Goal: Information Seeking & Learning: Learn about a topic

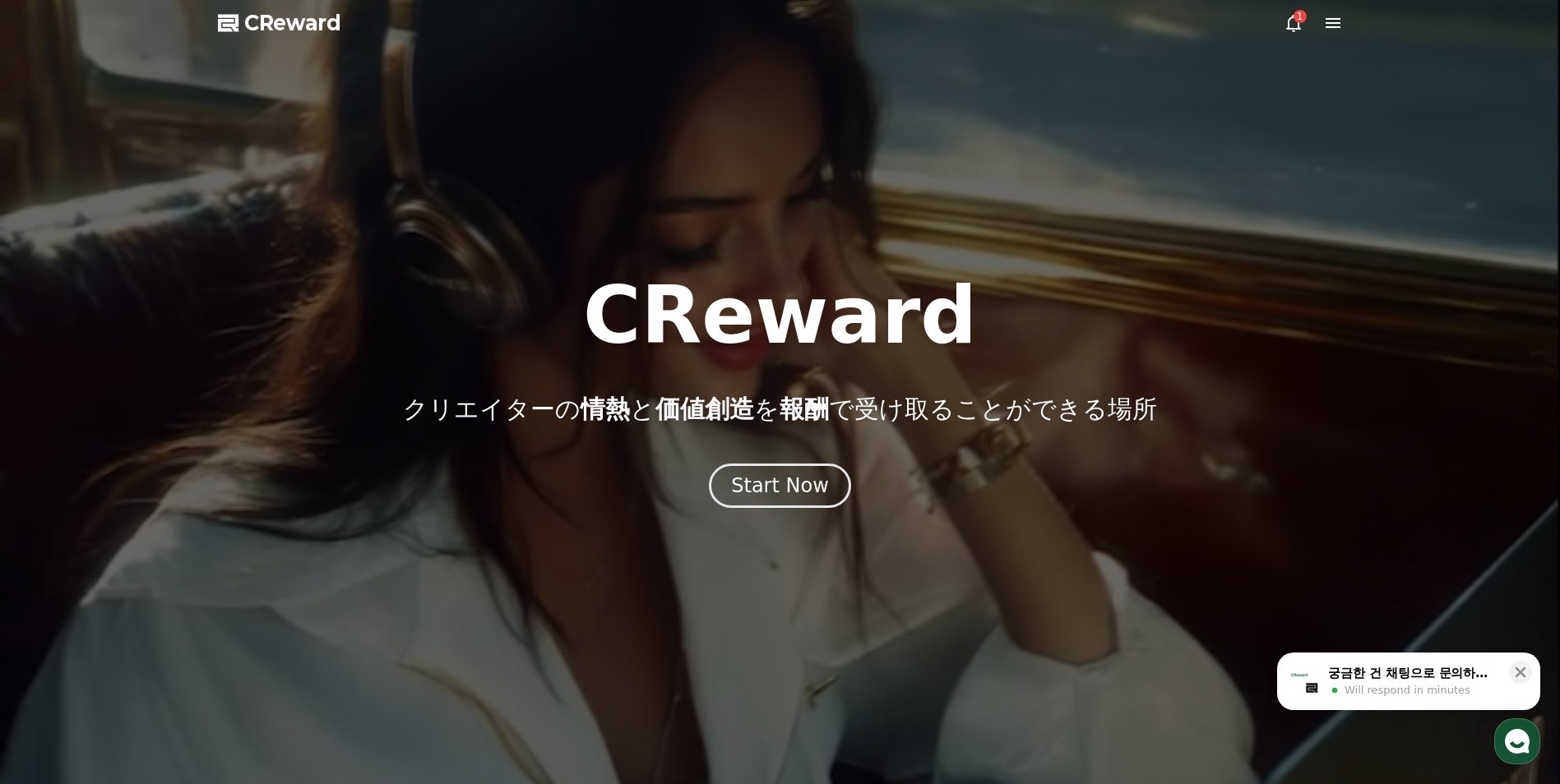
click at [1319, 25] on div "1" at bounding box center [1313, 23] width 59 height 20
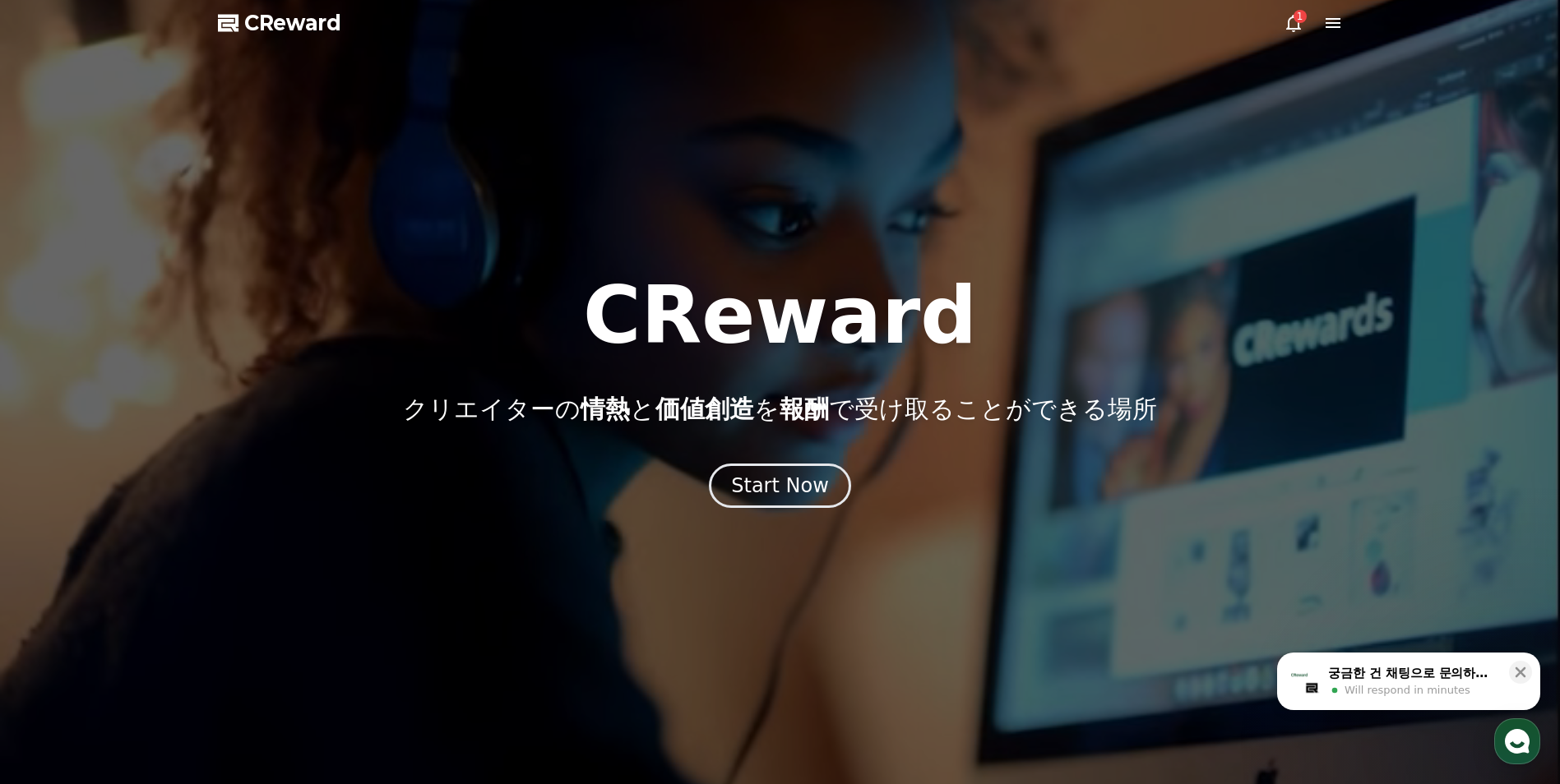
click at [1335, 24] on icon at bounding box center [1333, 23] width 15 height 10
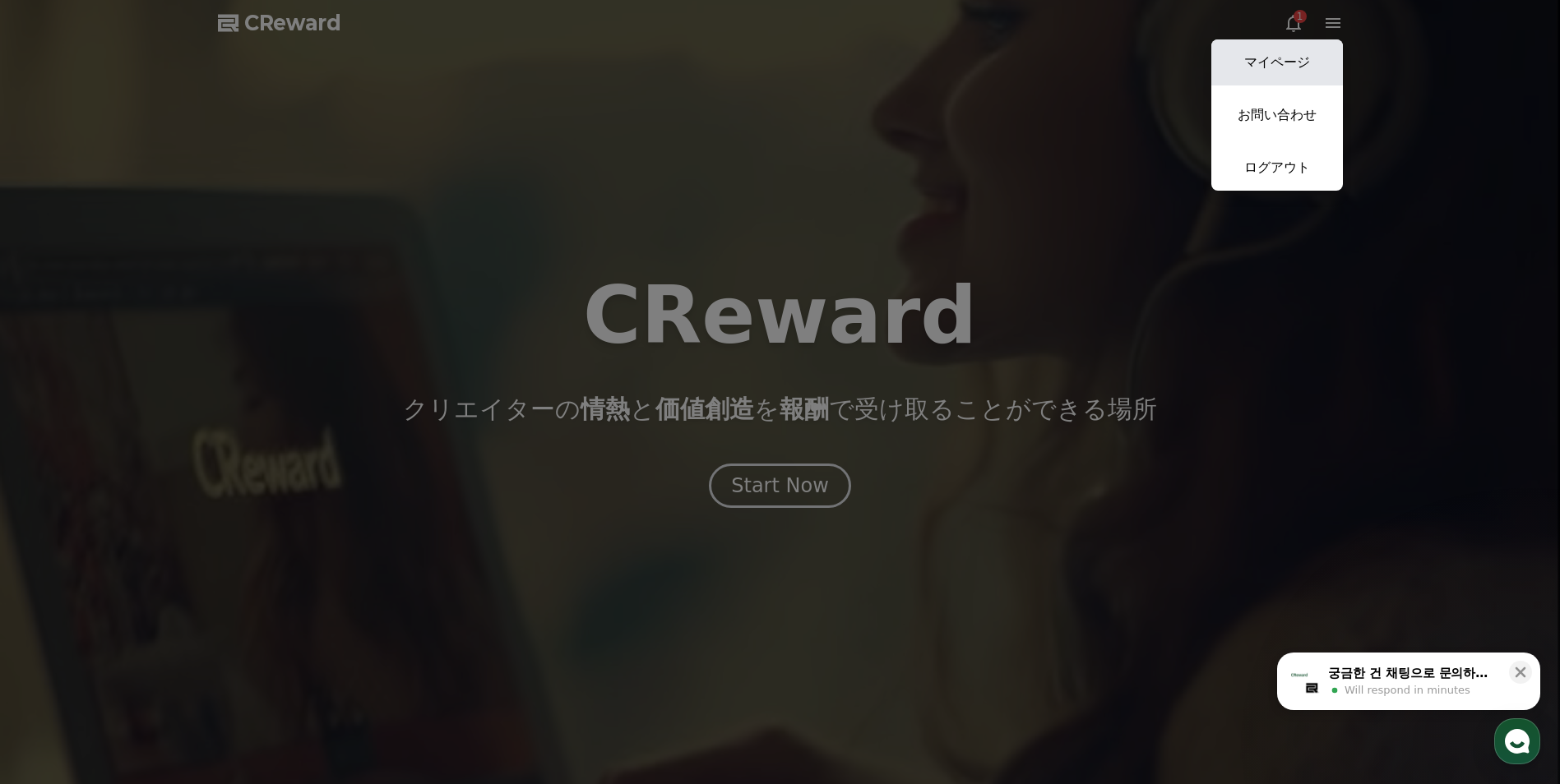
click at [1311, 53] on link "マイページ" at bounding box center [1277, 63] width 132 height 46
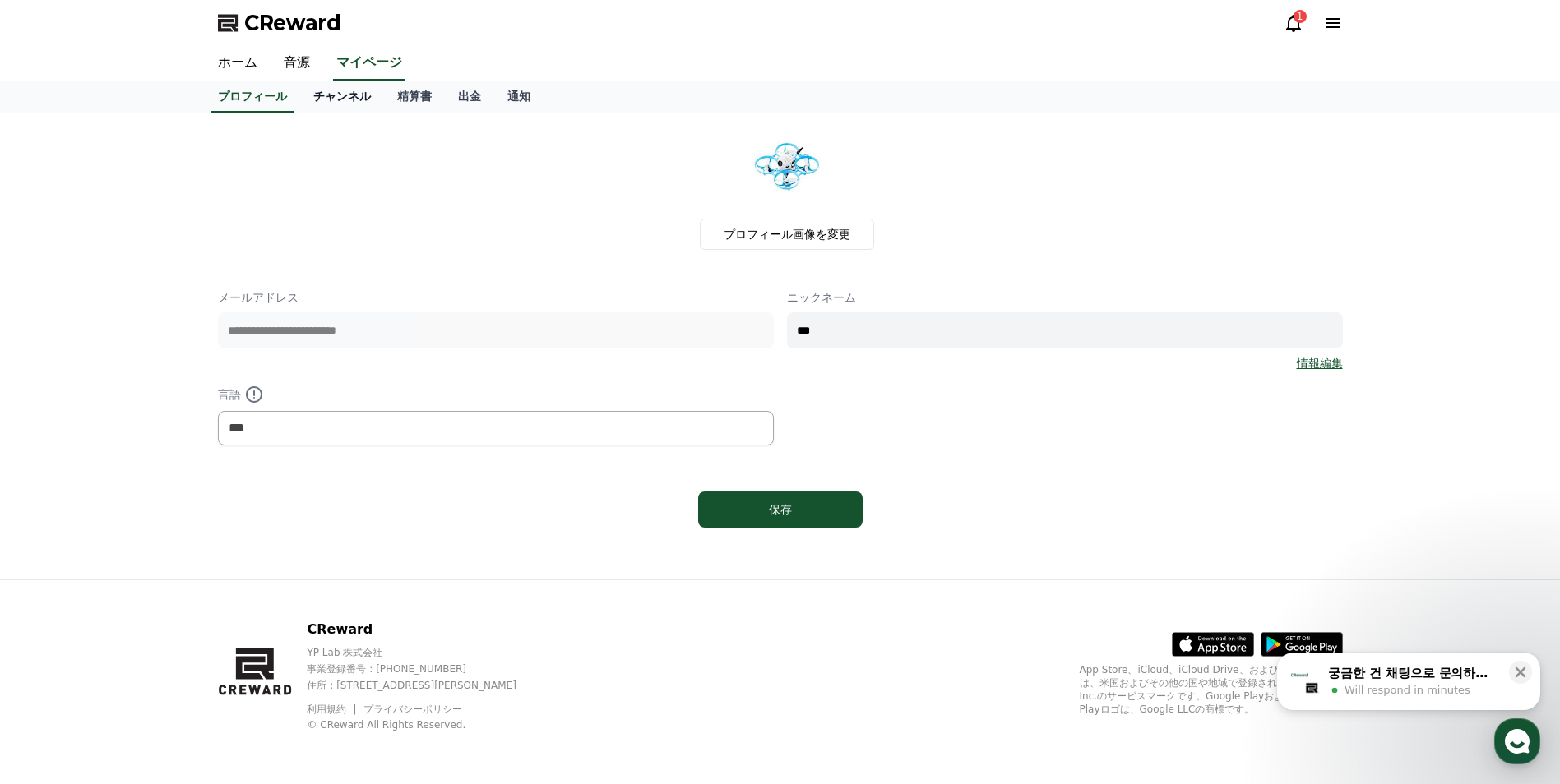
click at [333, 96] on link "チャンネル" at bounding box center [342, 97] width 84 height 31
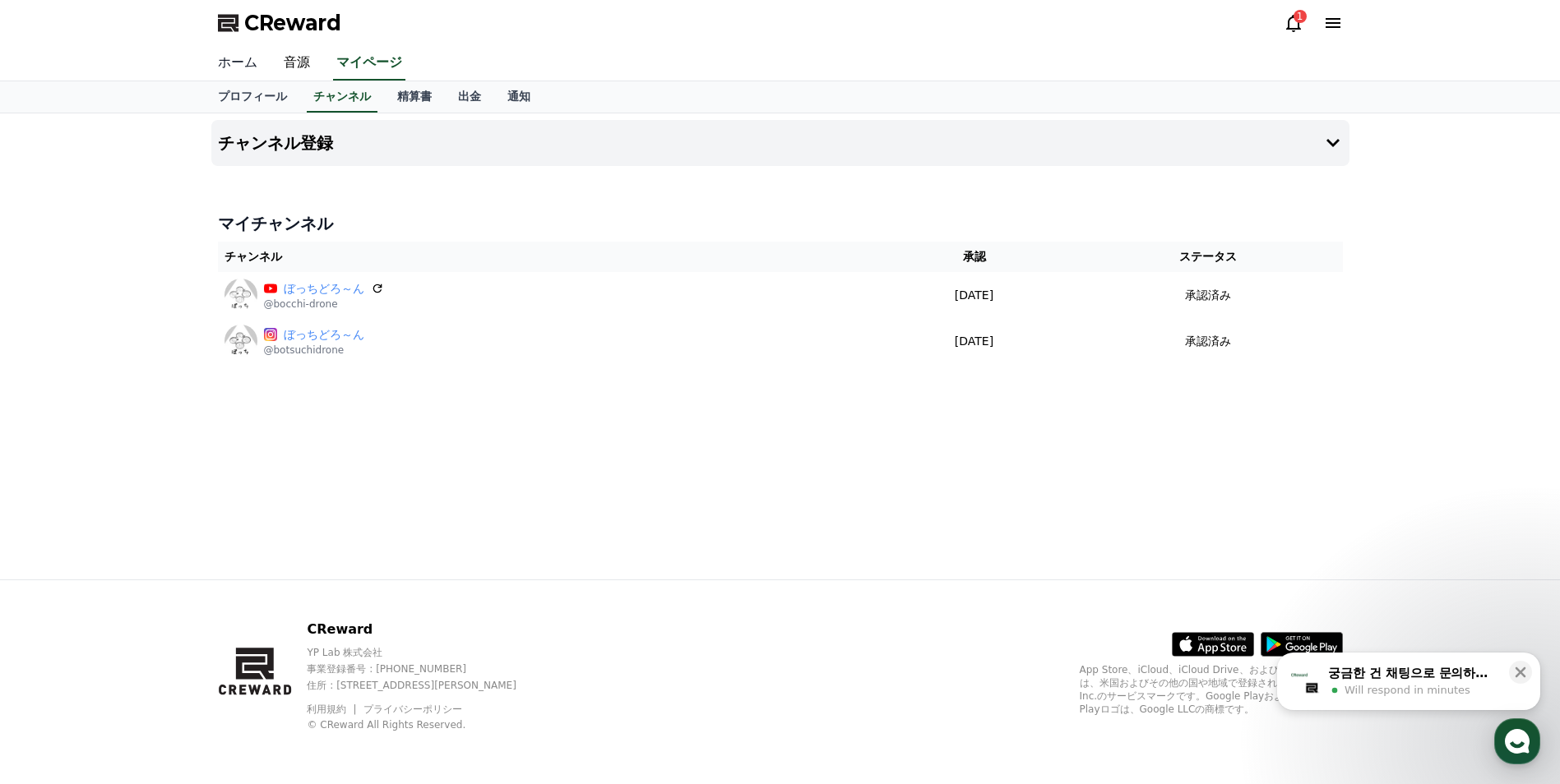
click at [235, 63] on link "ホーム" at bounding box center [237, 64] width 65 height 35
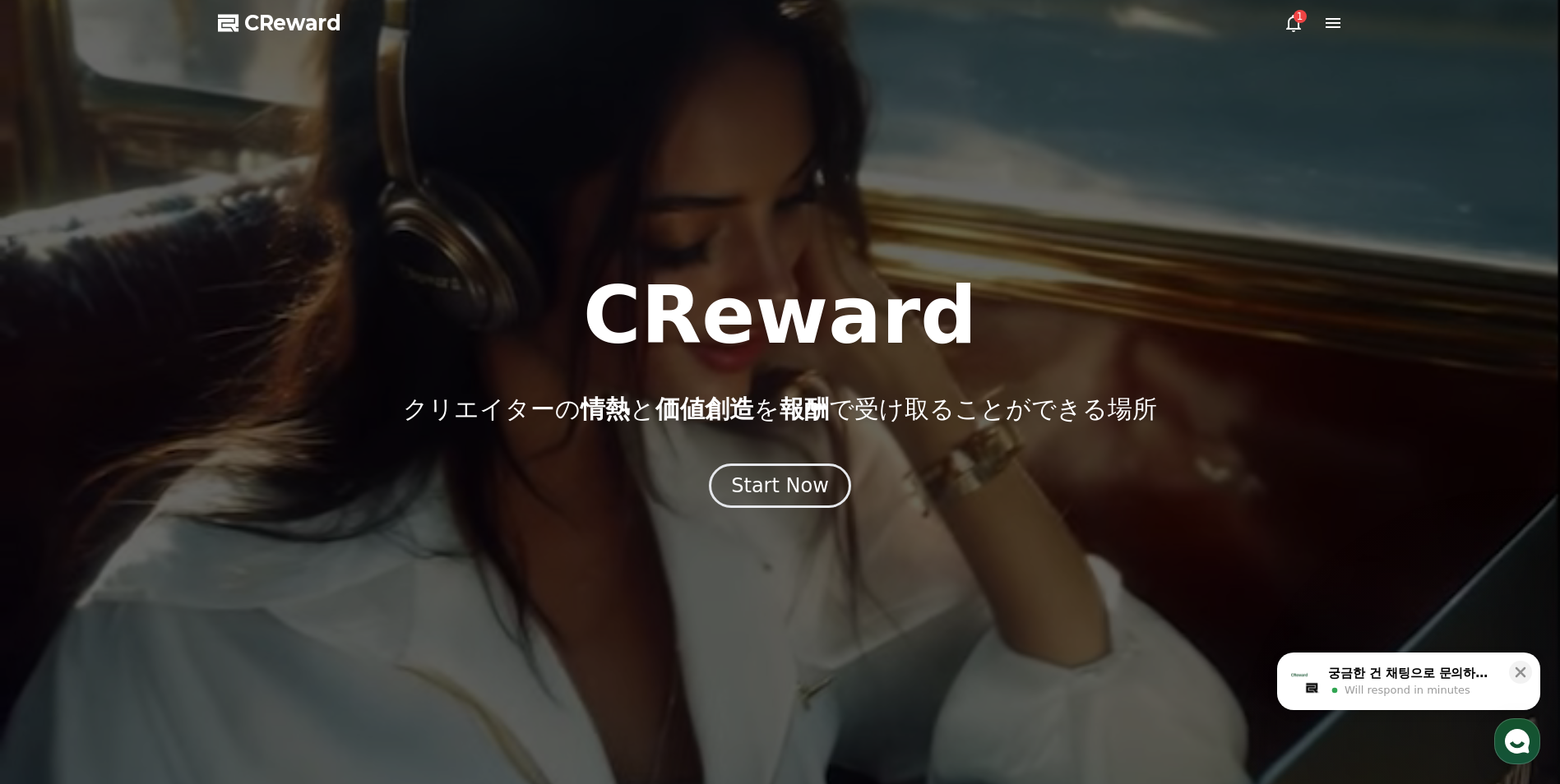
click at [1336, 30] on icon at bounding box center [1333, 23] width 20 height 20
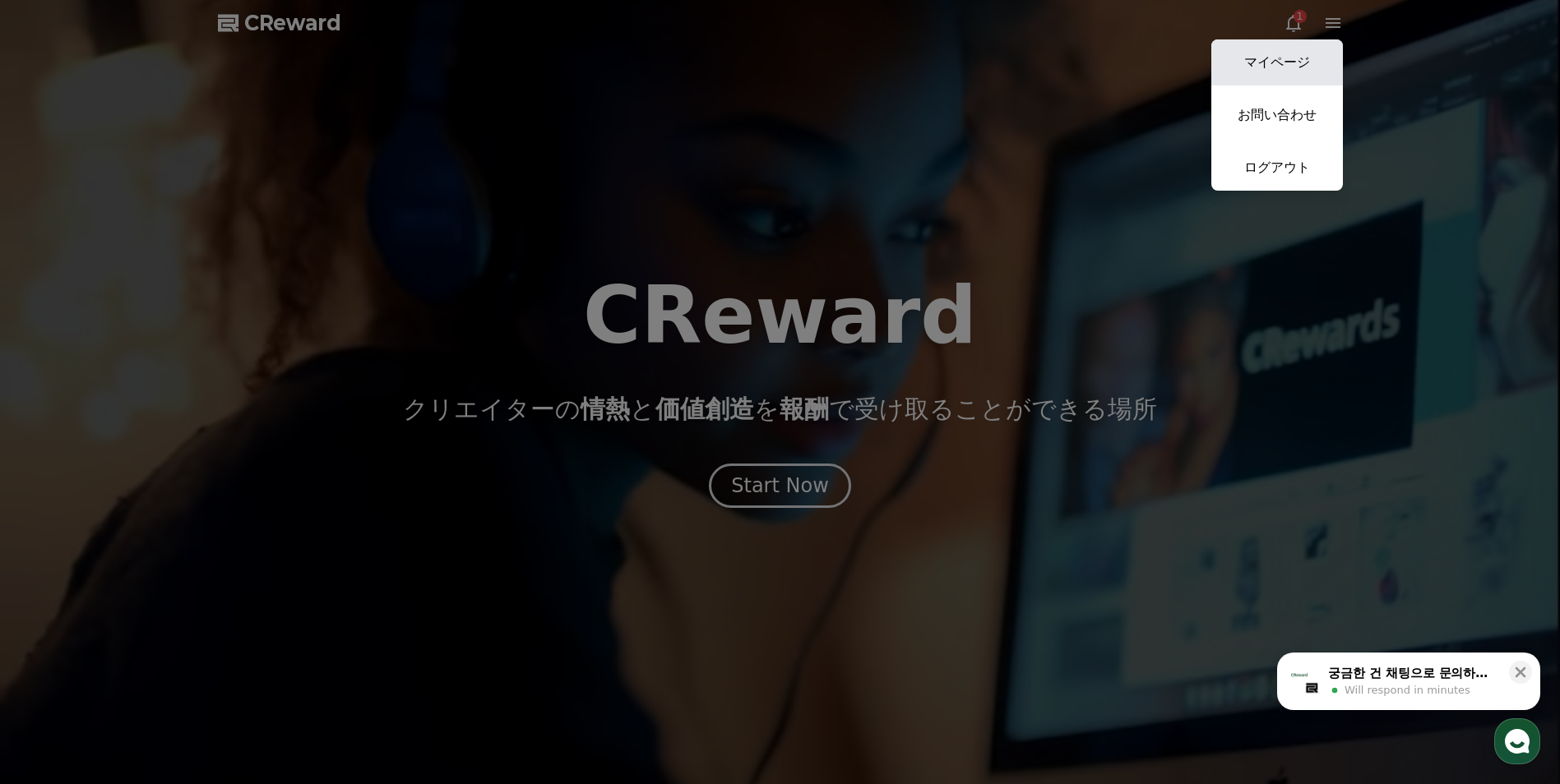
click at [1282, 66] on link "マイページ" at bounding box center [1277, 63] width 132 height 46
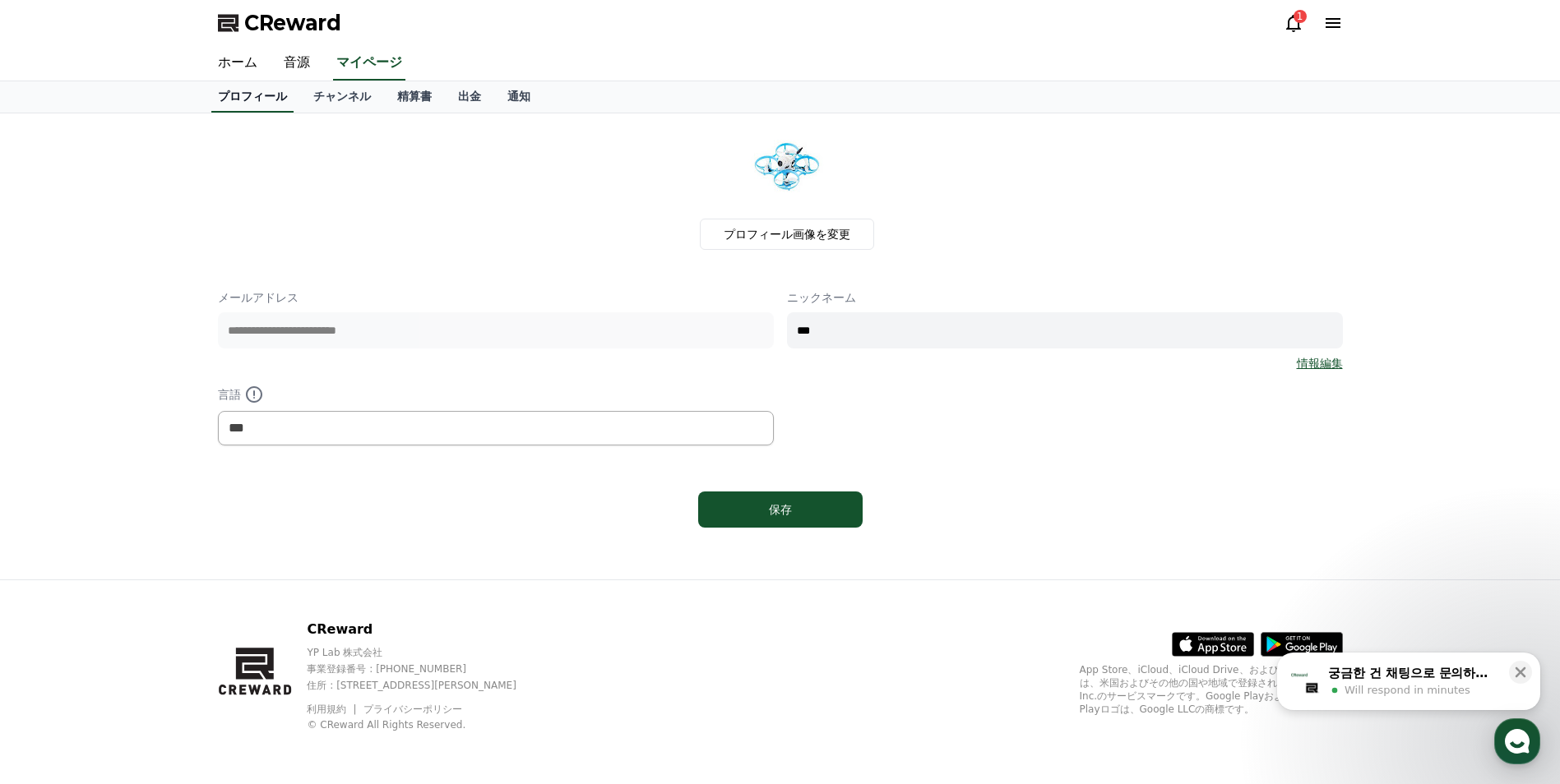
click at [244, 97] on link "プロフィール" at bounding box center [252, 97] width 82 height 31
click at [318, 99] on link "チャンネル" at bounding box center [342, 97] width 84 height 31
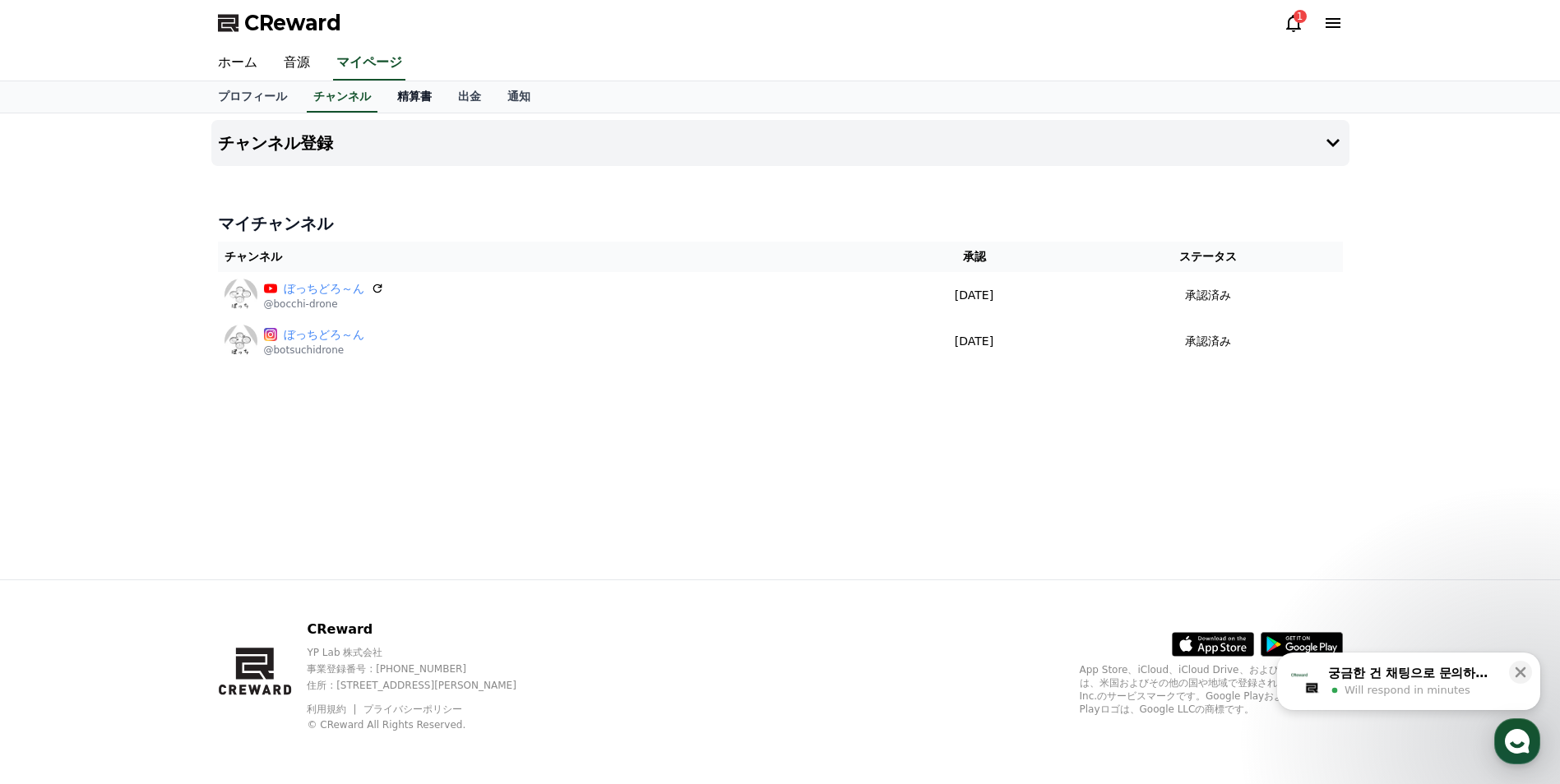
click at [389, 99] on link "精算書" at bounding box center [414, 97] width 61 height 31
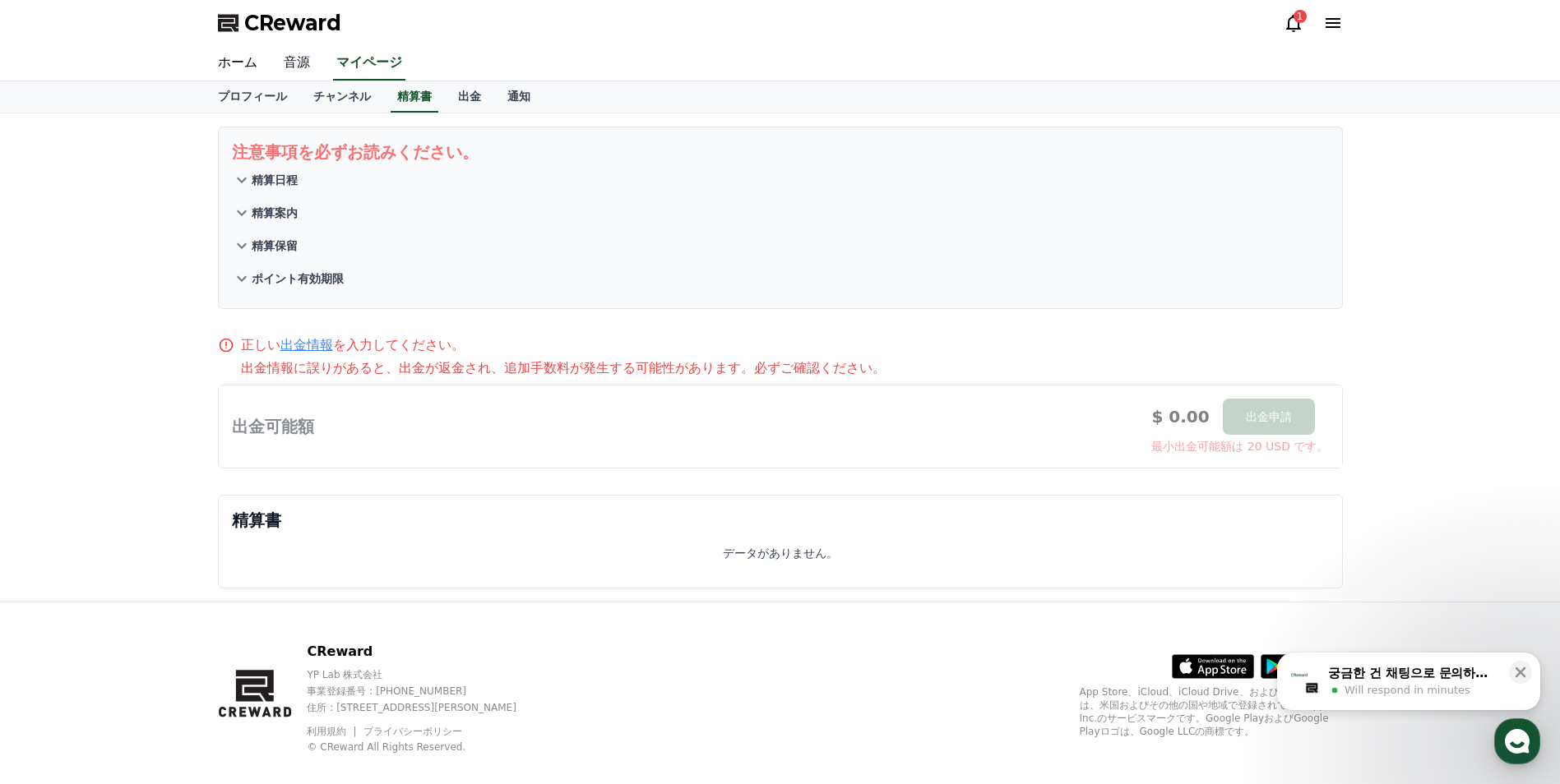
click at [288, 65] on link "音源" at bounding box center [296, 64] width 52 height 35
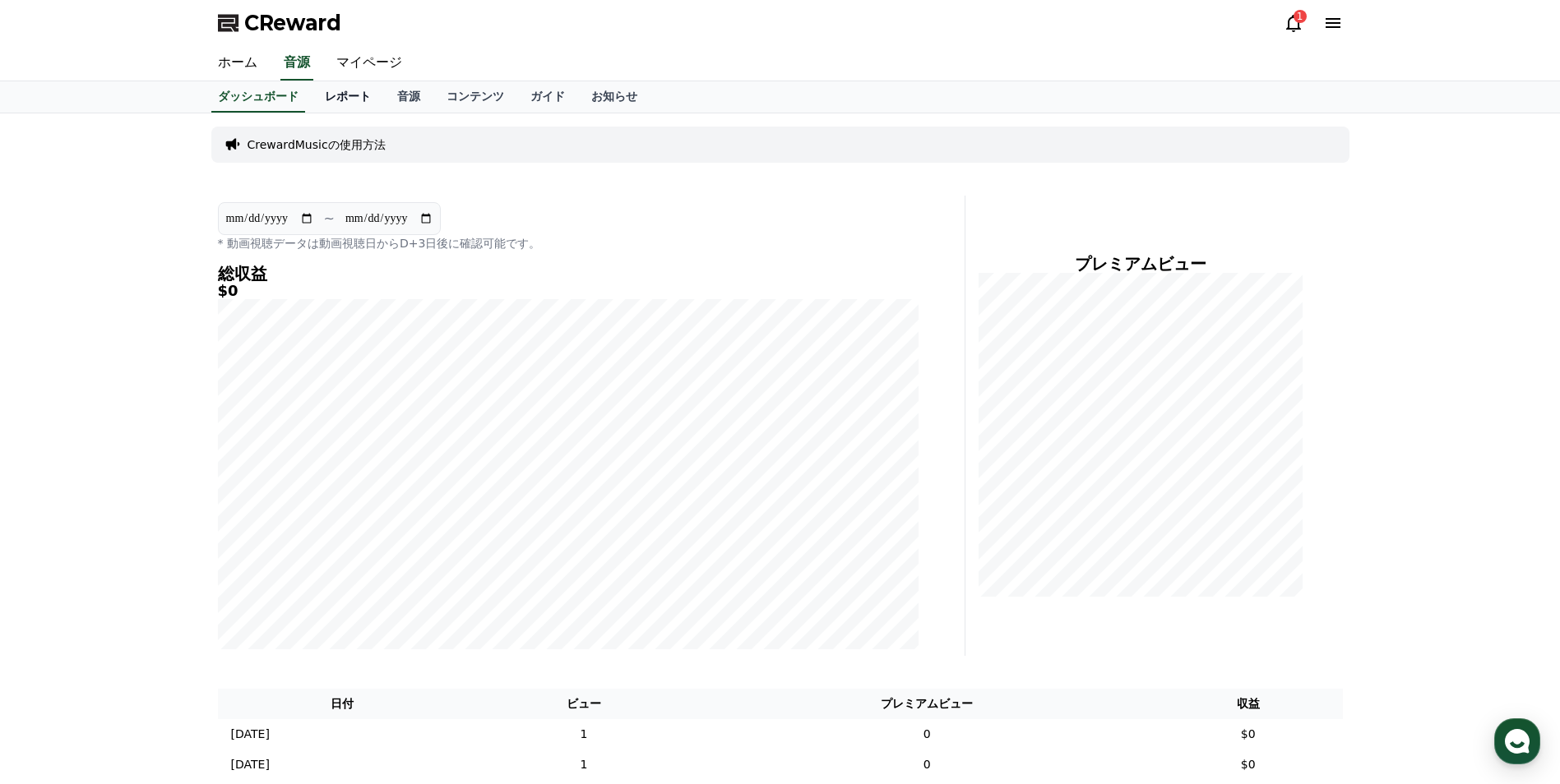
click at [322, 92] on link "レポート" at bounding box center [347, 97] width 72 height 31
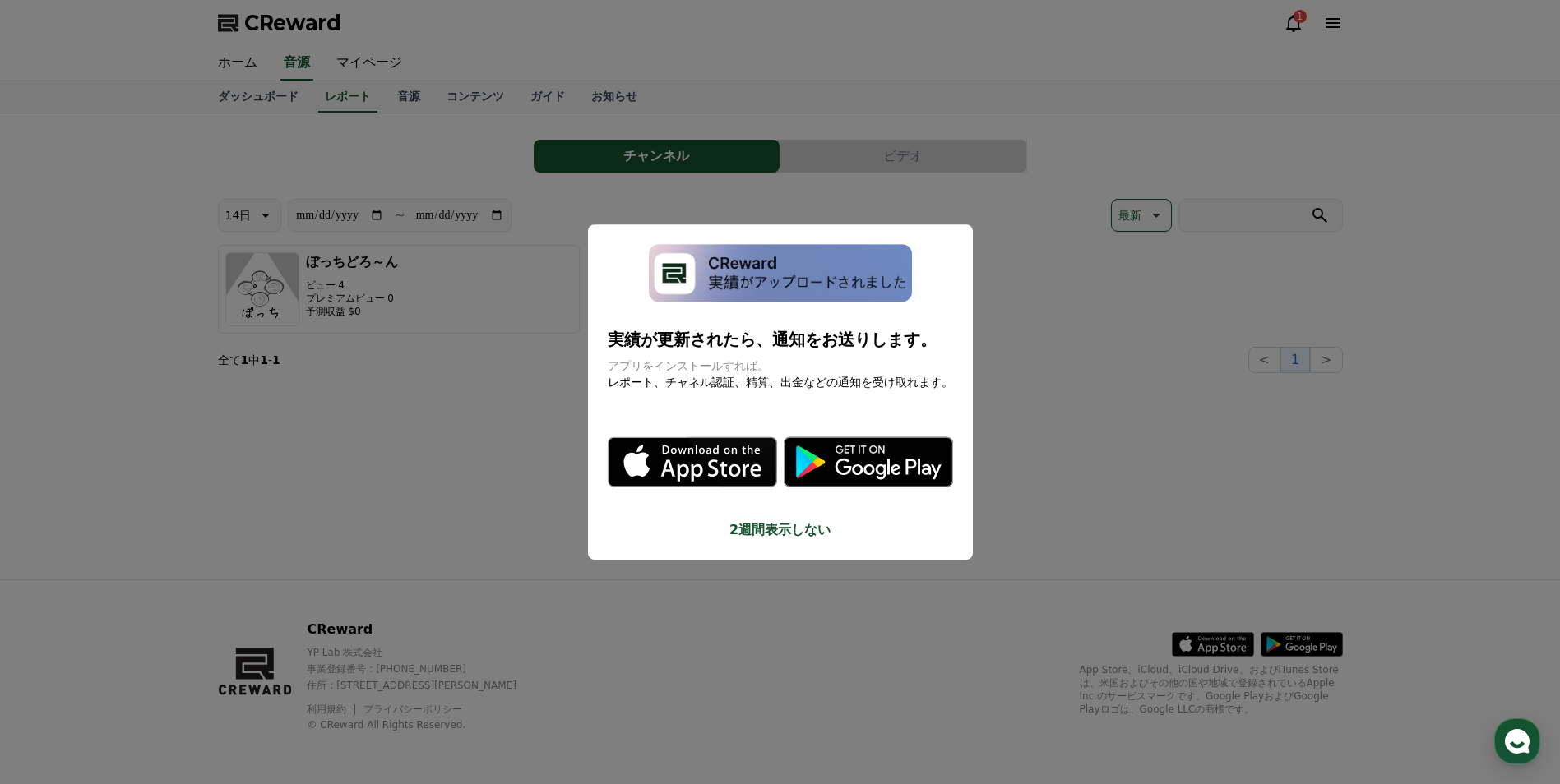
click at [755, 534] on button "2週間表示しない" at bounding box center [780, 530] width 346 height 20
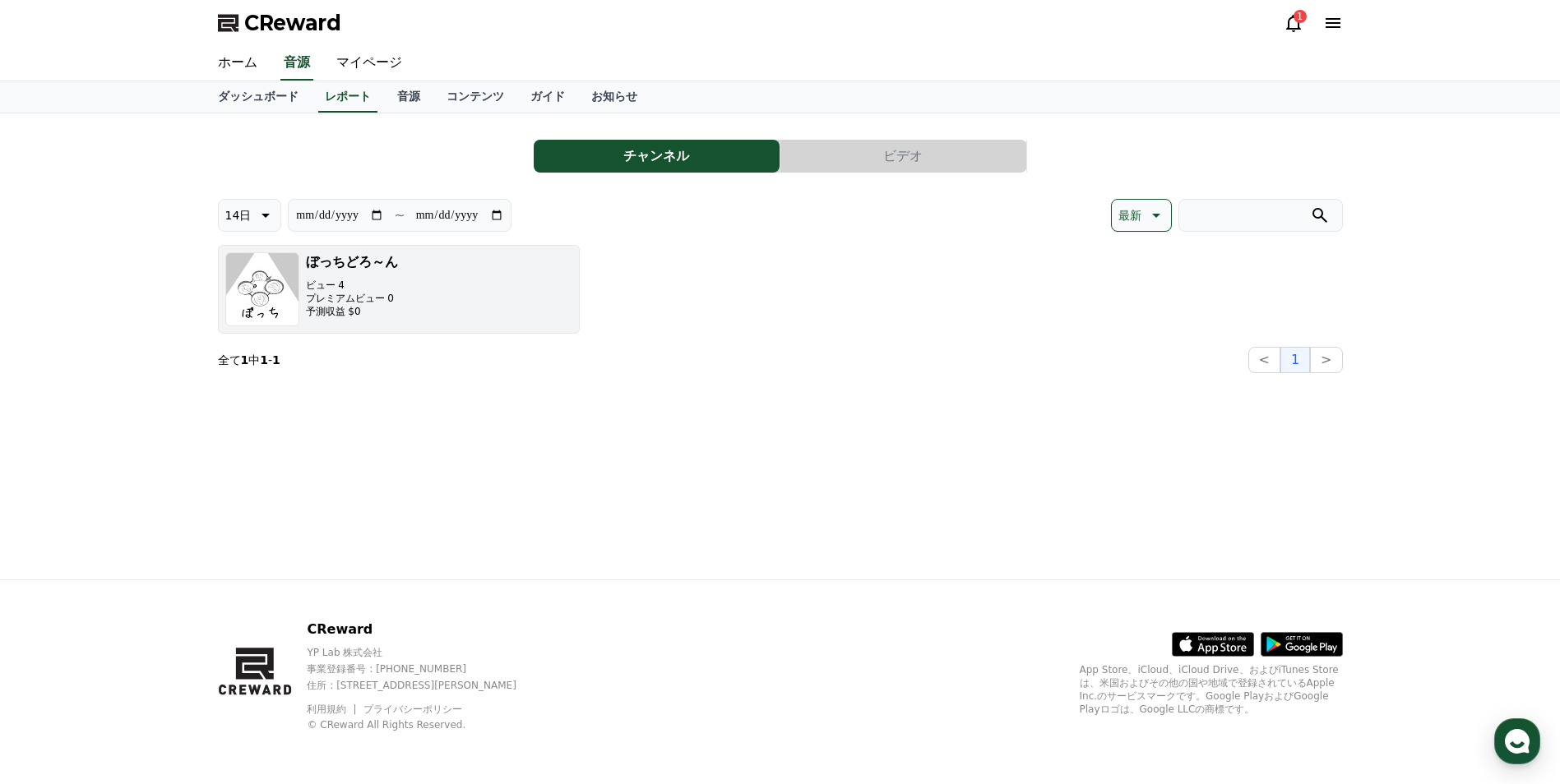
click at [394, 285] on button "ぼっちどろ～ん ビュー 4 プレミアムビュー 0 予測収益 $0" at bounding box center [399, 289] width 361 height 89
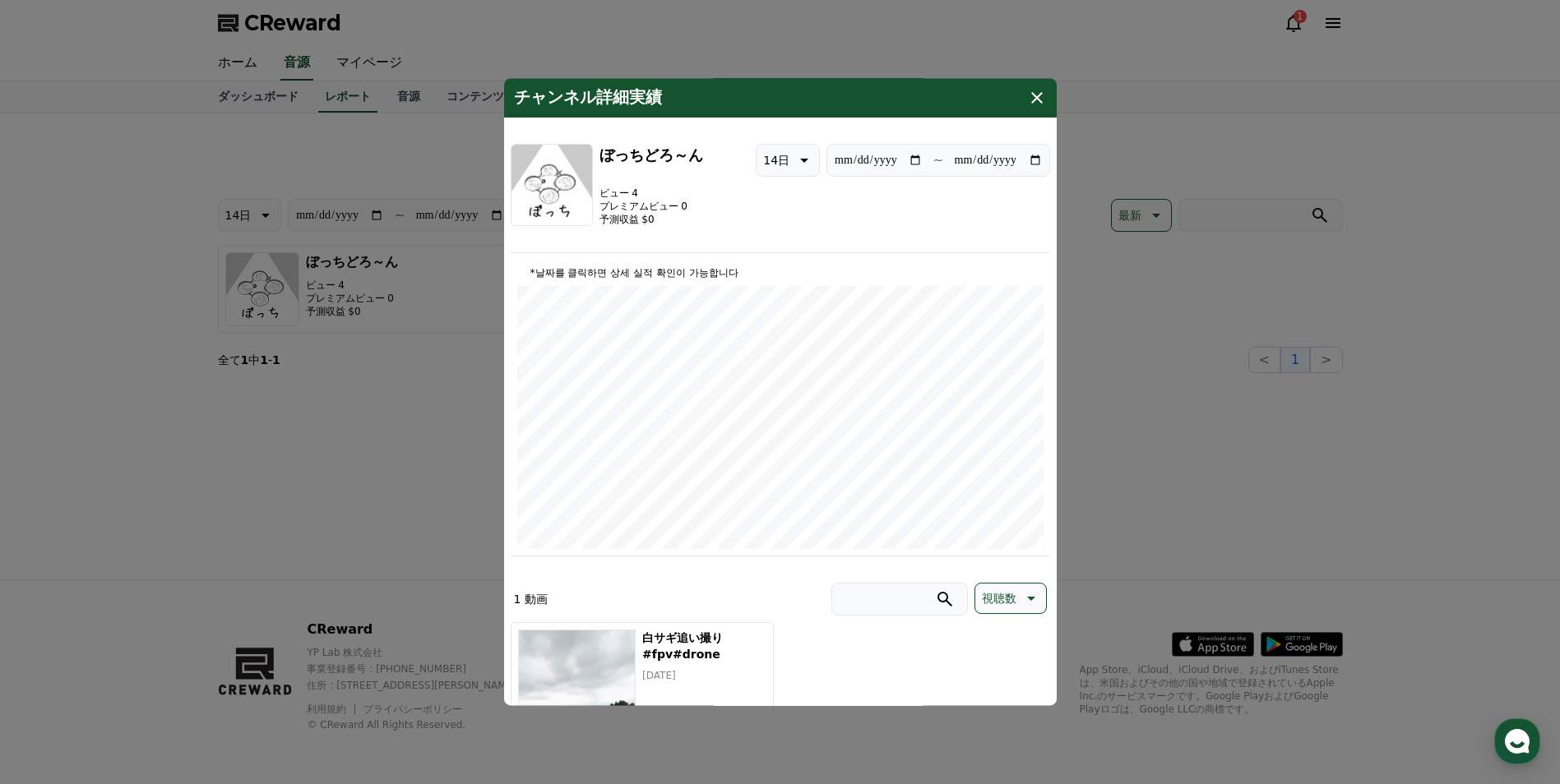
click at [187, 142] on button "close modal" at bounding box center [780, 392] width 1560 height 784
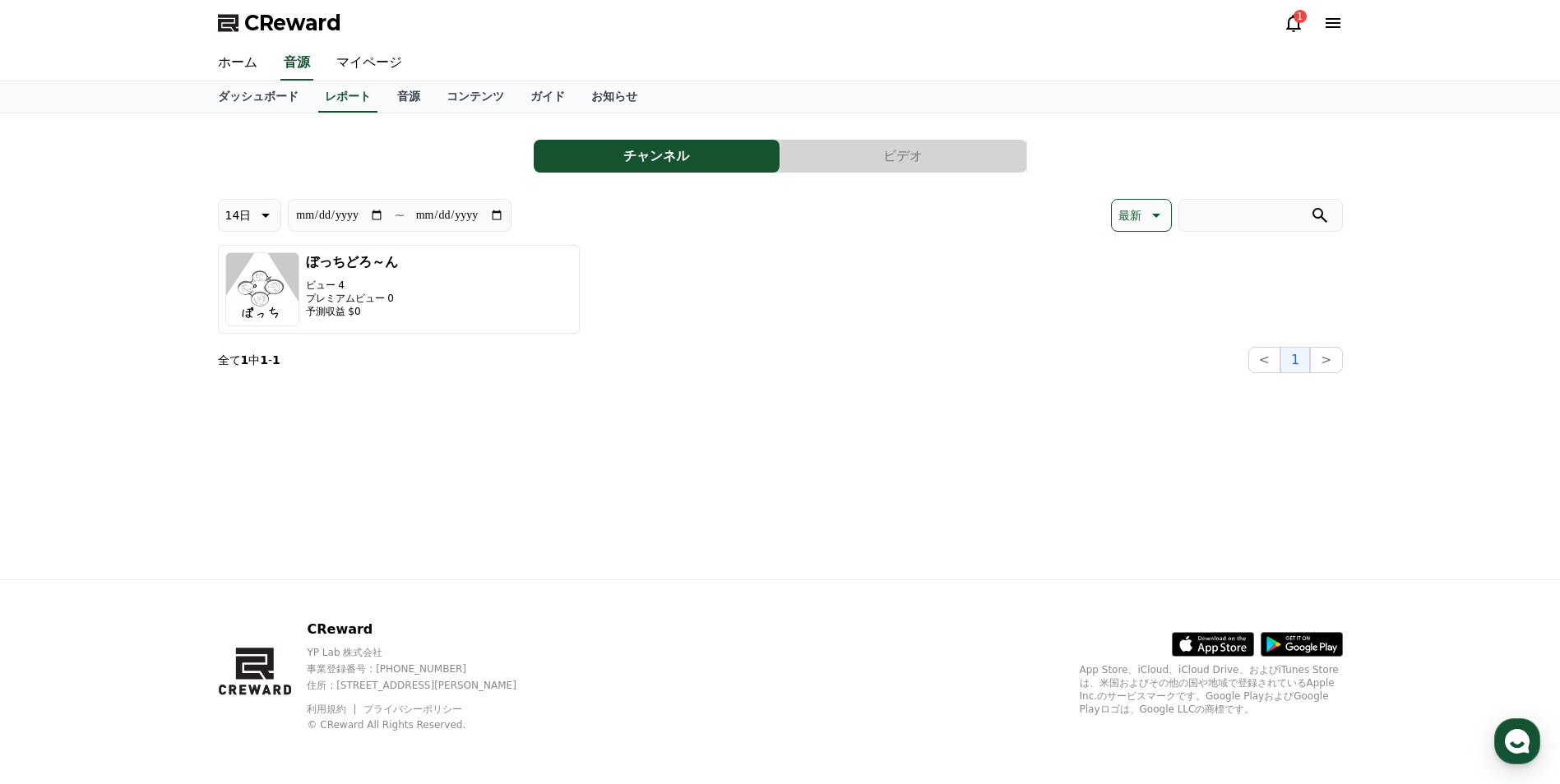
click at [810, 149] on button "ビデオ" at bounding box center [903, 157] width 246 height 33
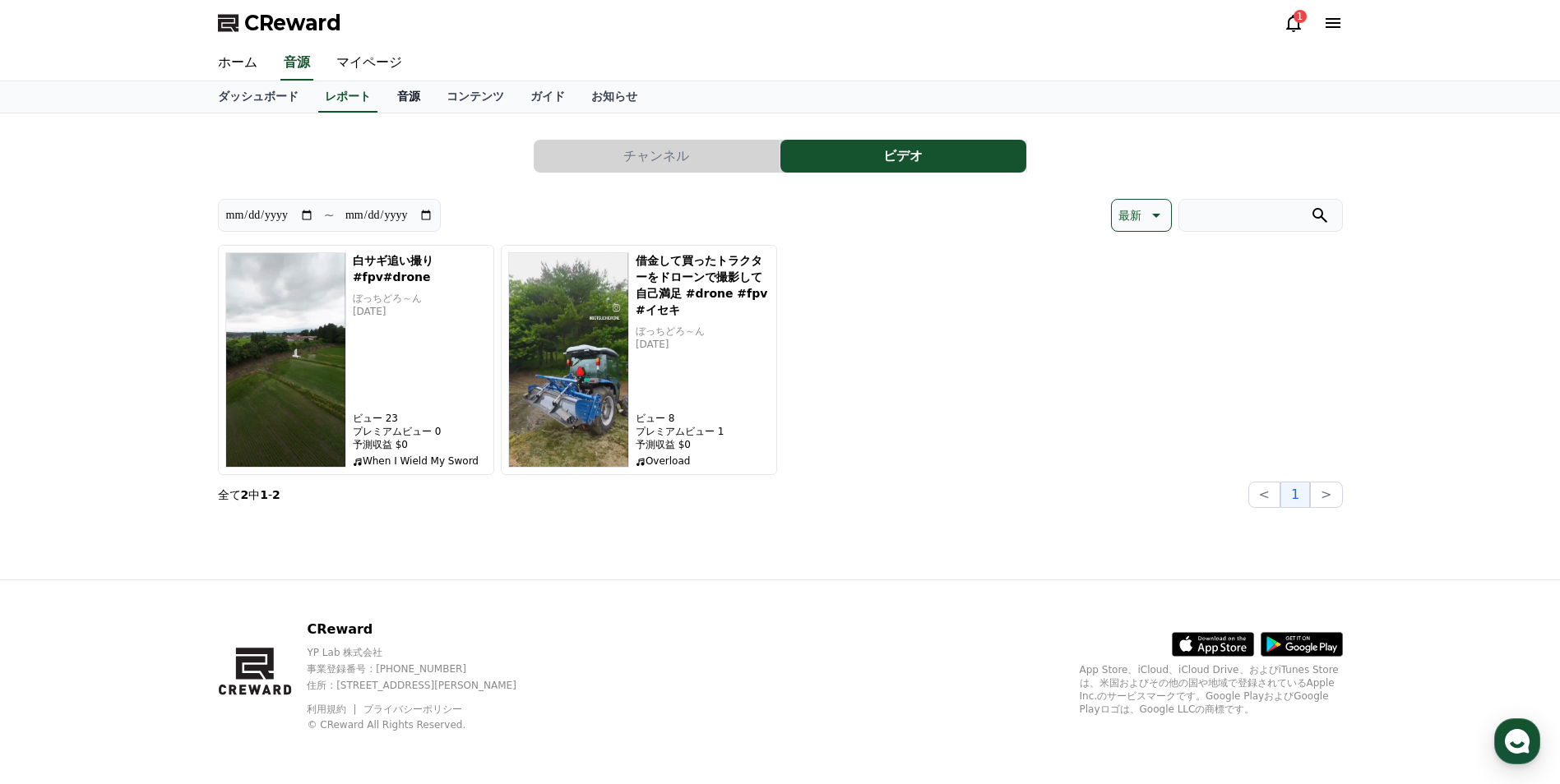
click at [388, 99] on link "音源" at bounding box center [409, 97] width 50 height 31
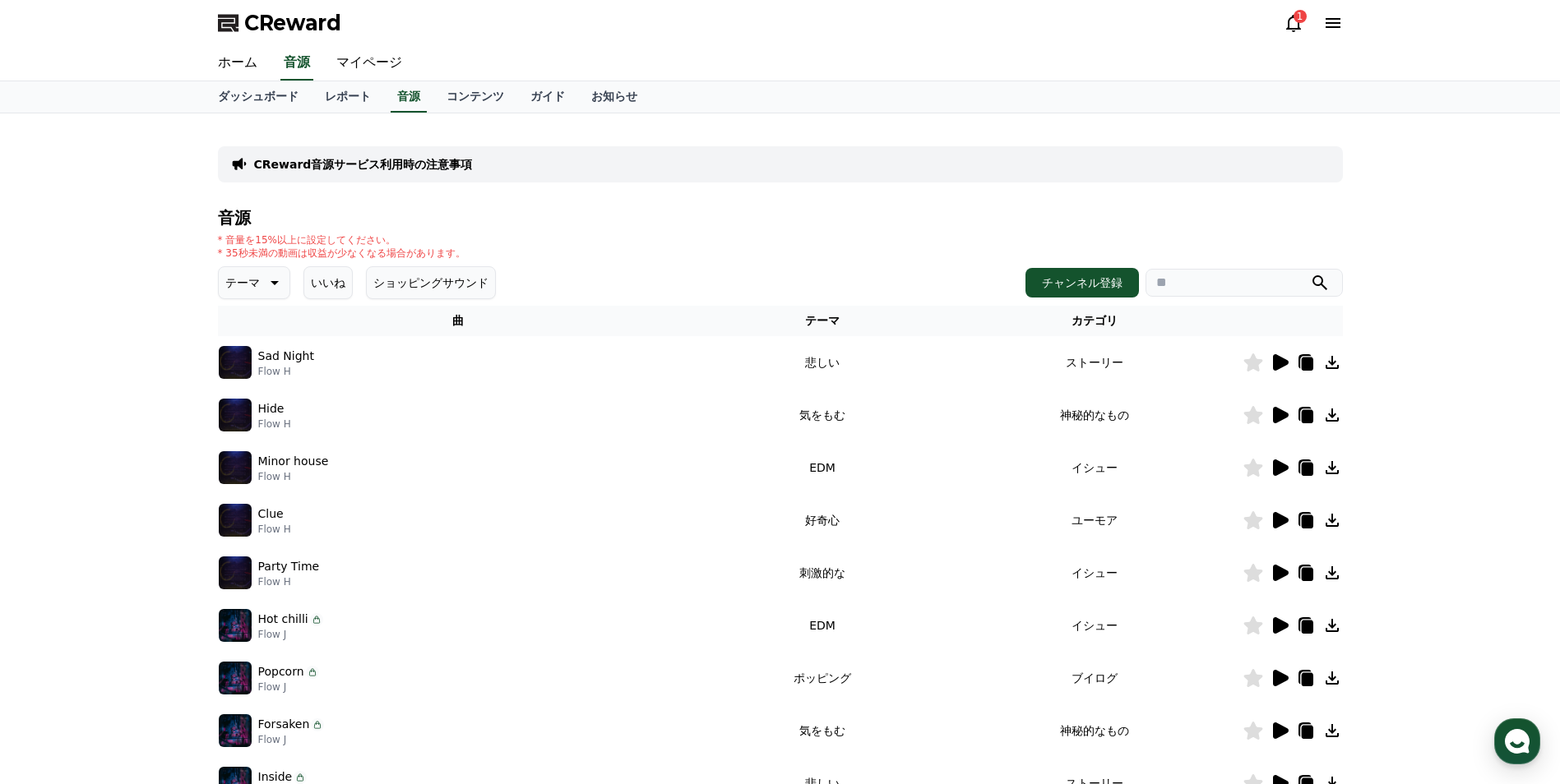
click at [269, 293] on button "テーマ" at bounding box center [254, 283] width 72 height 33
click at [253, 414] on button "好奇心" at bounding box center [245, 412] width 48 height 36
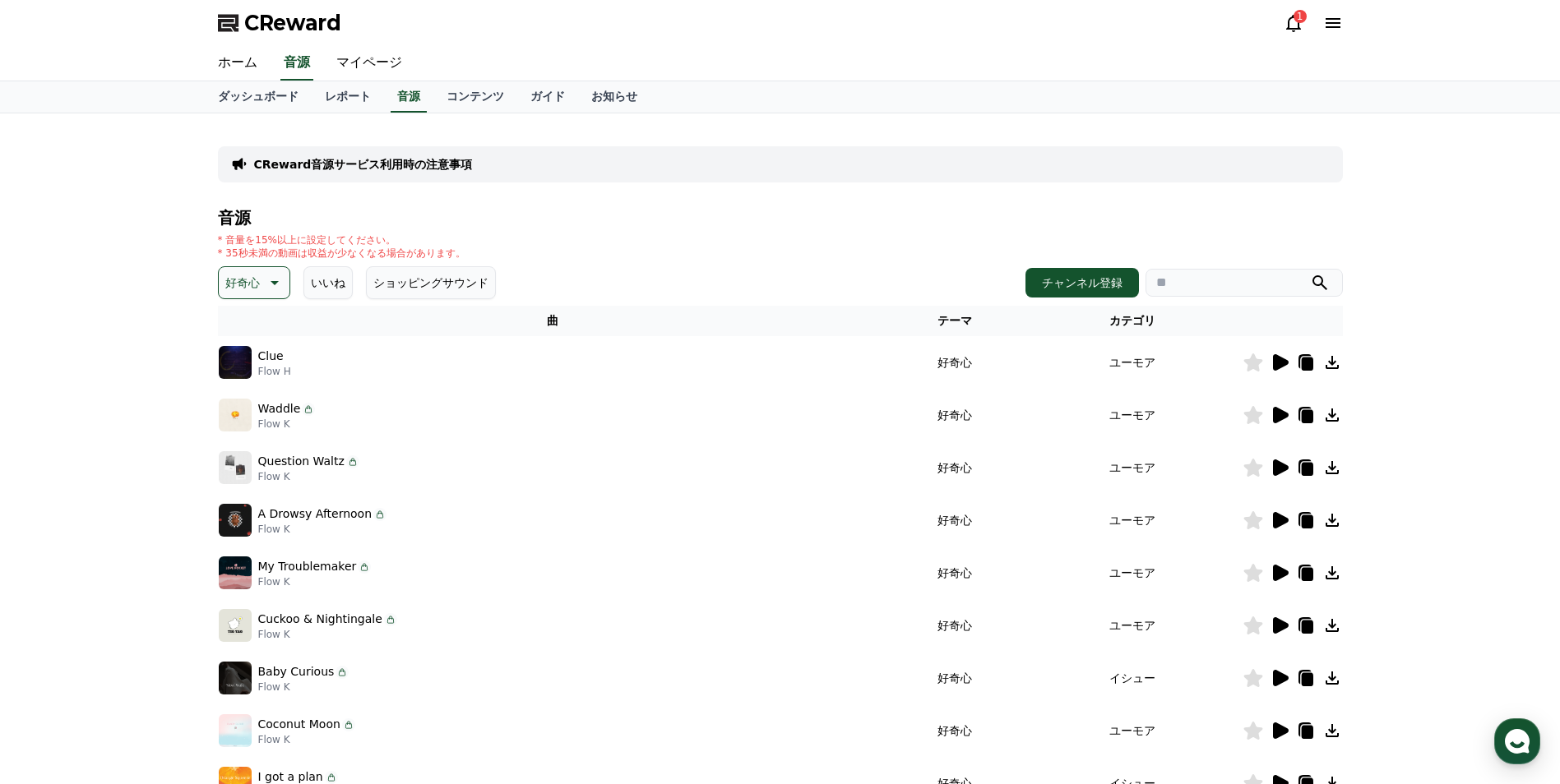
click at [1291, 361] on div at bounding box center [1292, 363] width 99 height 20
click at [1284, 365] on icon at bounding box center [1281, 363] width 16 height 17
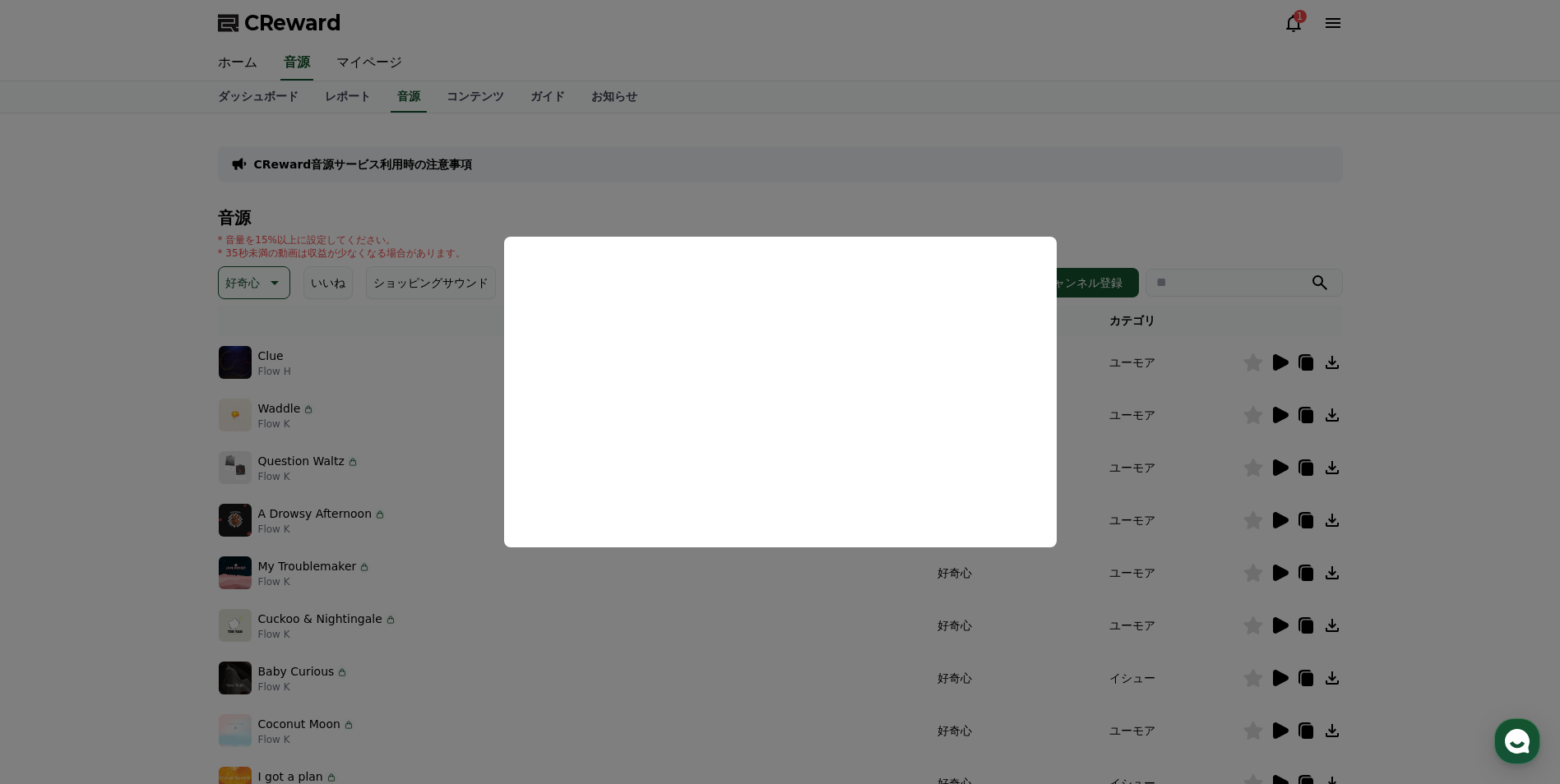
click at [1277, 413] on button "close modal" at bounding box center [780, 392] width 1560 height 784
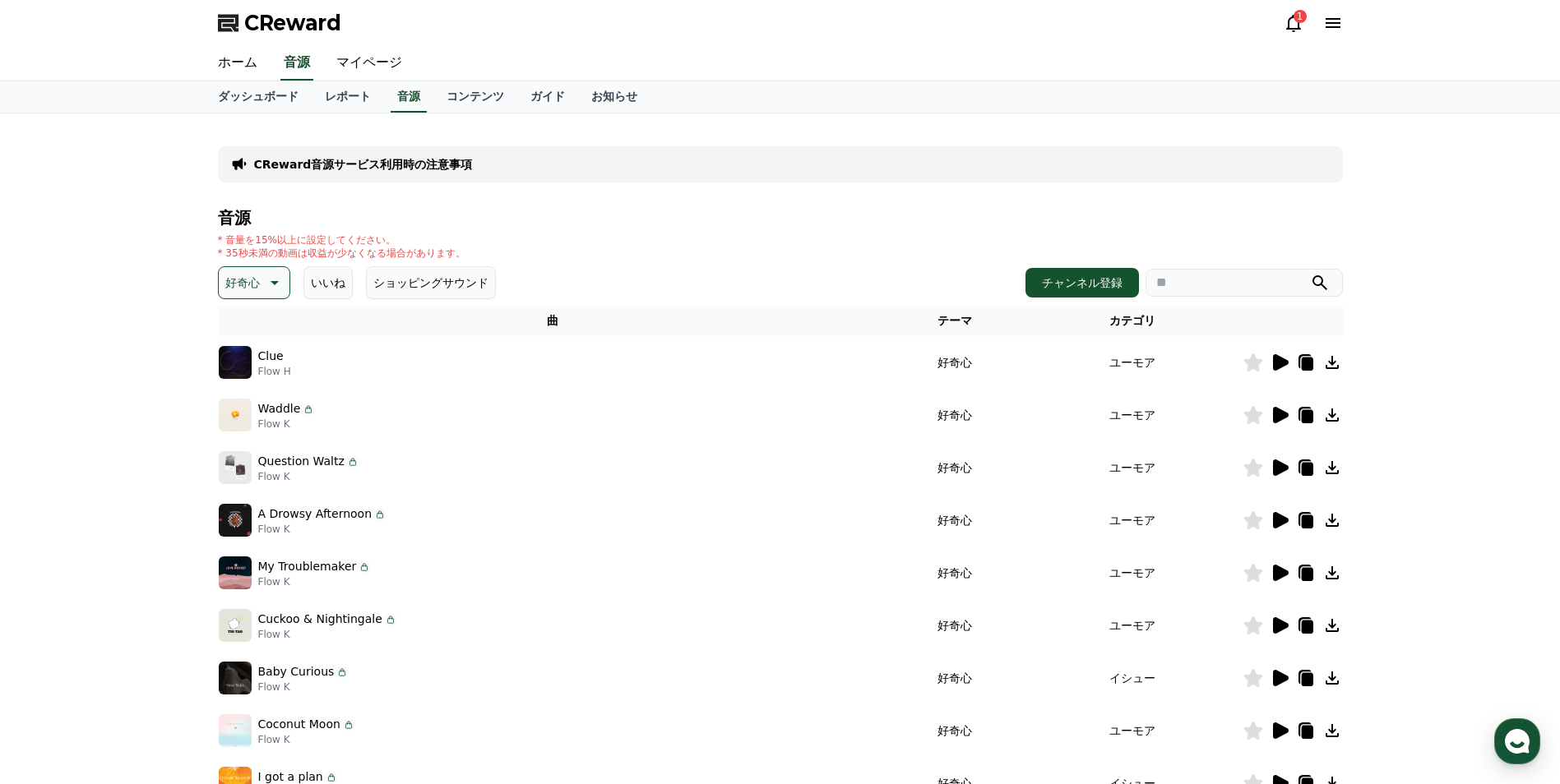
click at [1277, 413] on icon at bounding box center [1281, 415] width 16 height 17
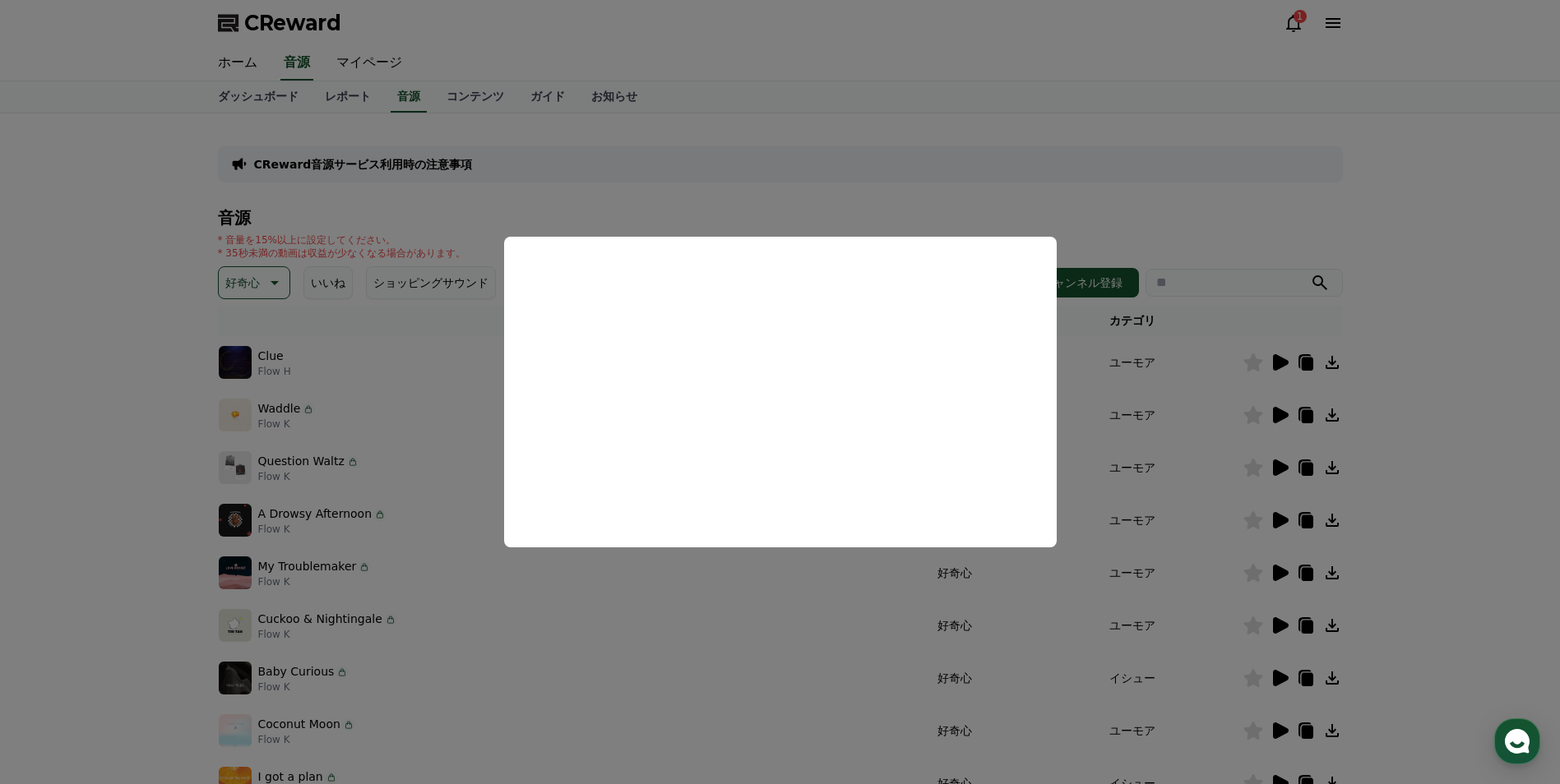
click at [274, 285] on button "close modal" at bounding box center [780, 392] width 1560 height 784
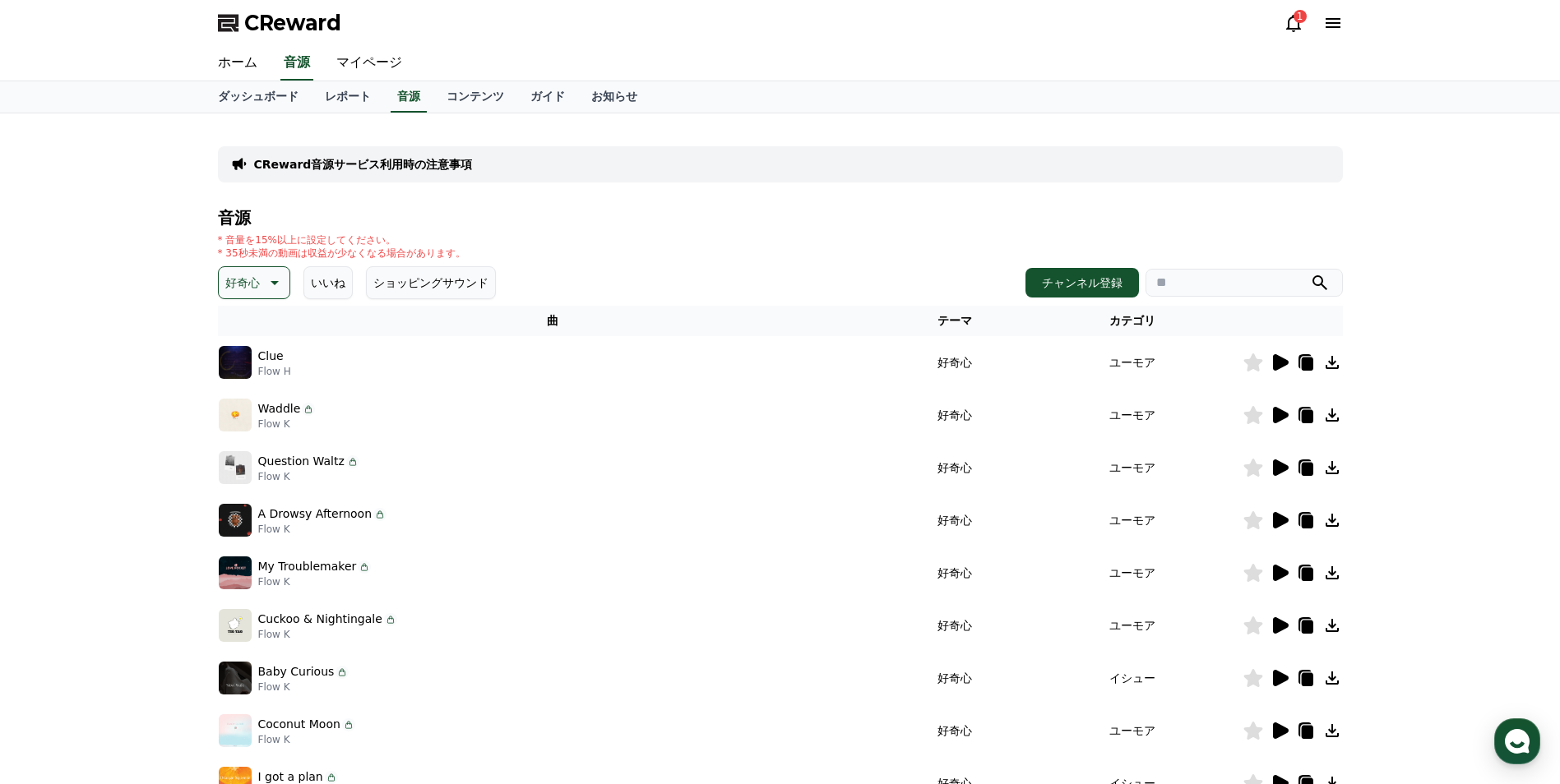
click at [274, 285] on icon at bounding box center [273, 283] width 20 height 20
click at [245, 332] on button "明るい" at bounding box center [245, 333] width 48 height 36
click at [254, 288] on p "明るい" at bounding box center [243, 283] width 35 height 23
click at [256, 383] on button "ポッピング" at bounding box center [255, 376] width 70 height 36
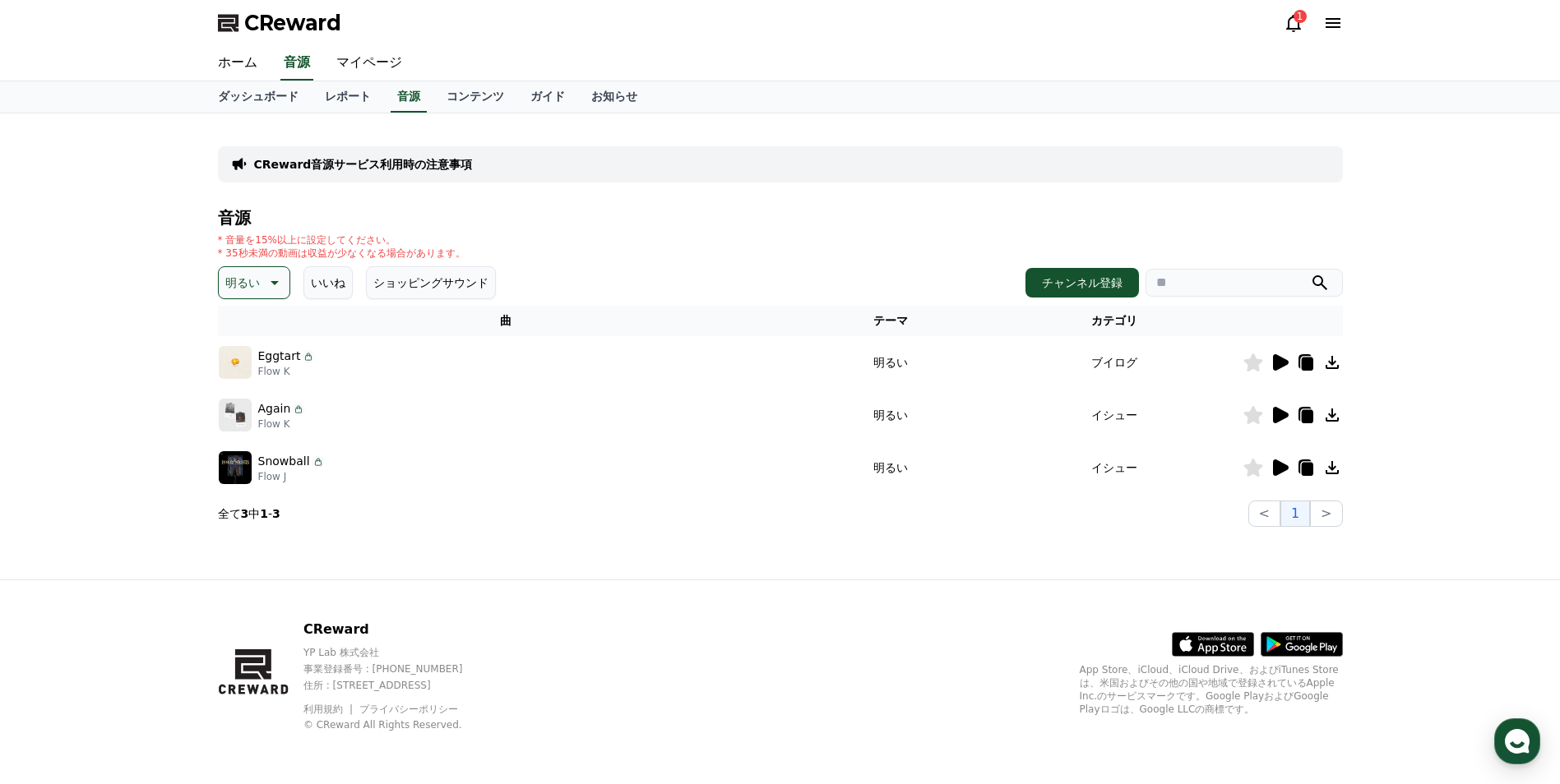
click at [1278, 366] on icon at bounding box center [1281, 363] width 16 height 17
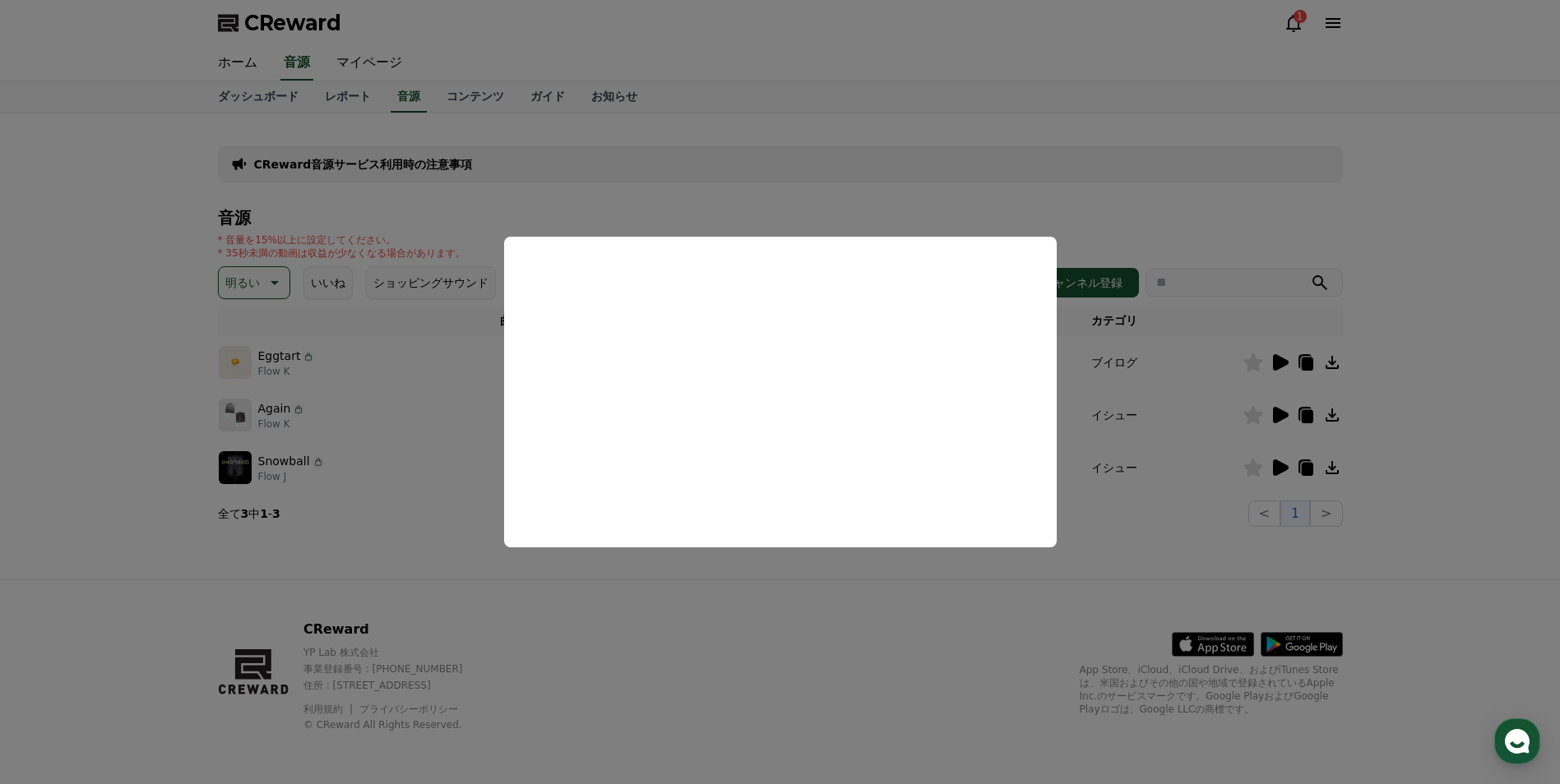
click at [1284, 409] on button "close modal" at bounding box center [780, 392] width 1560 height 784
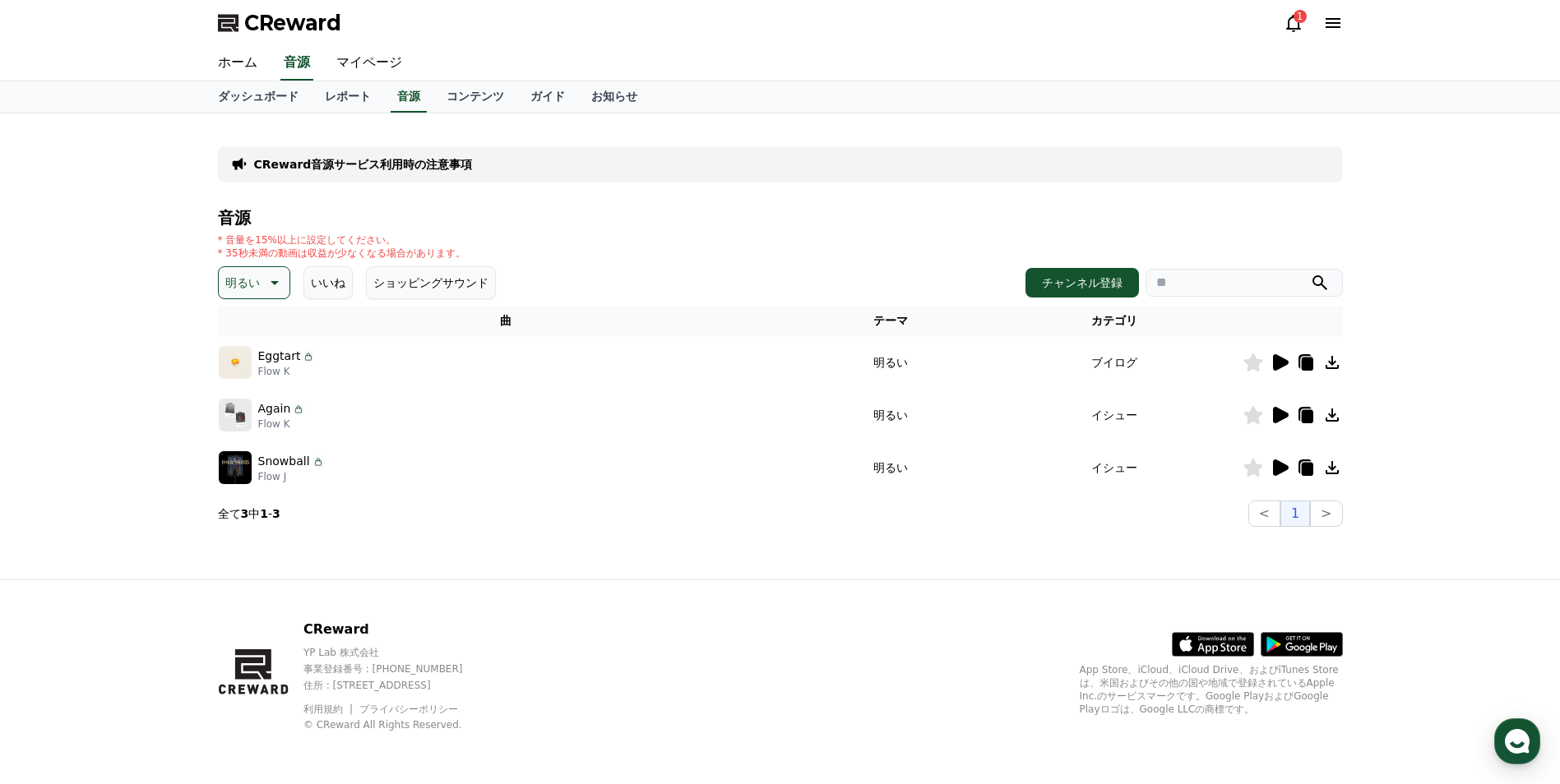
click at [1284, 409] on icon at bounding box center [1280, 415] width 20 height 20
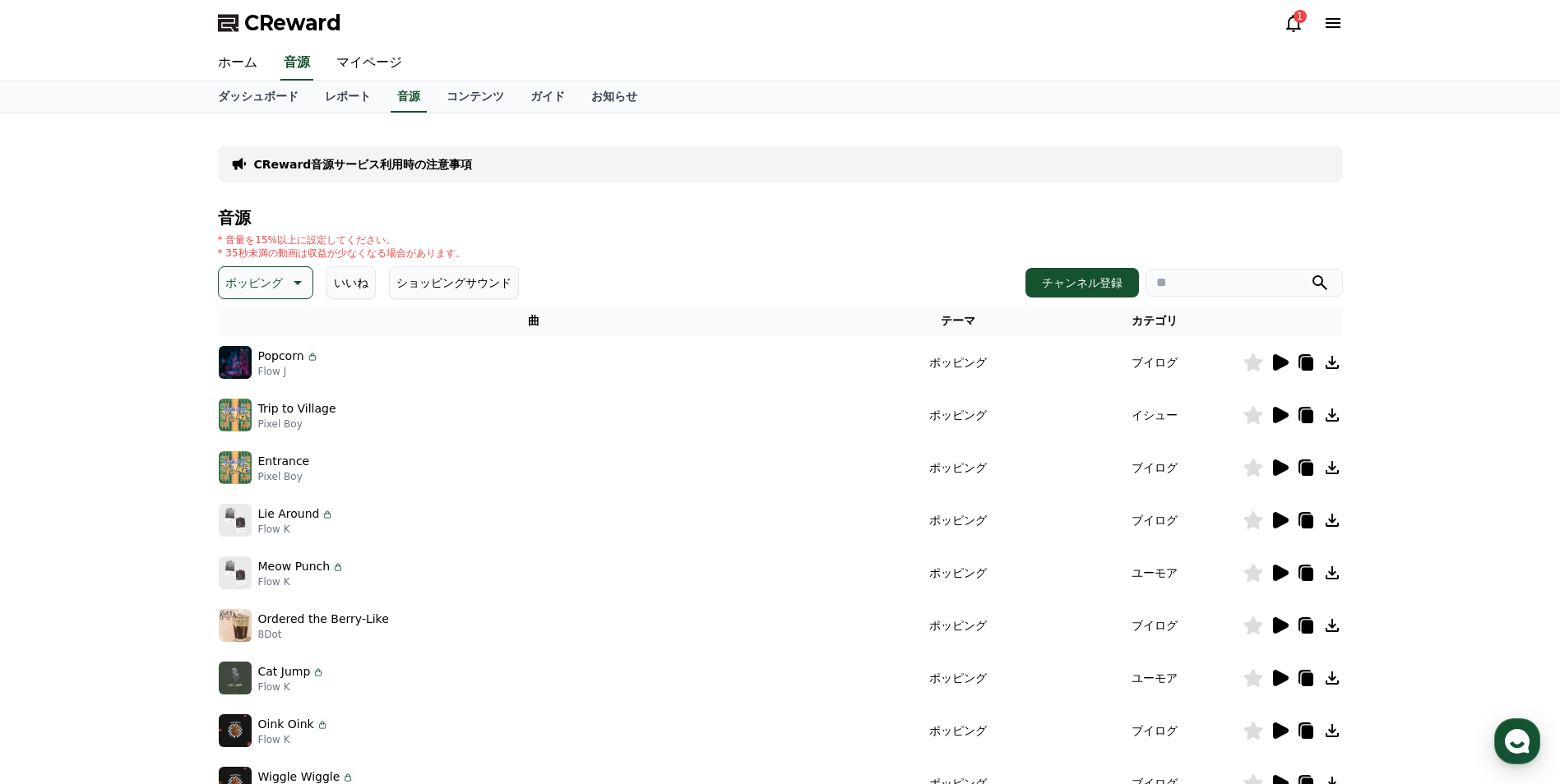
click at [1285, 360] on icon at bounding box center [1281, 363] width 16 height 17
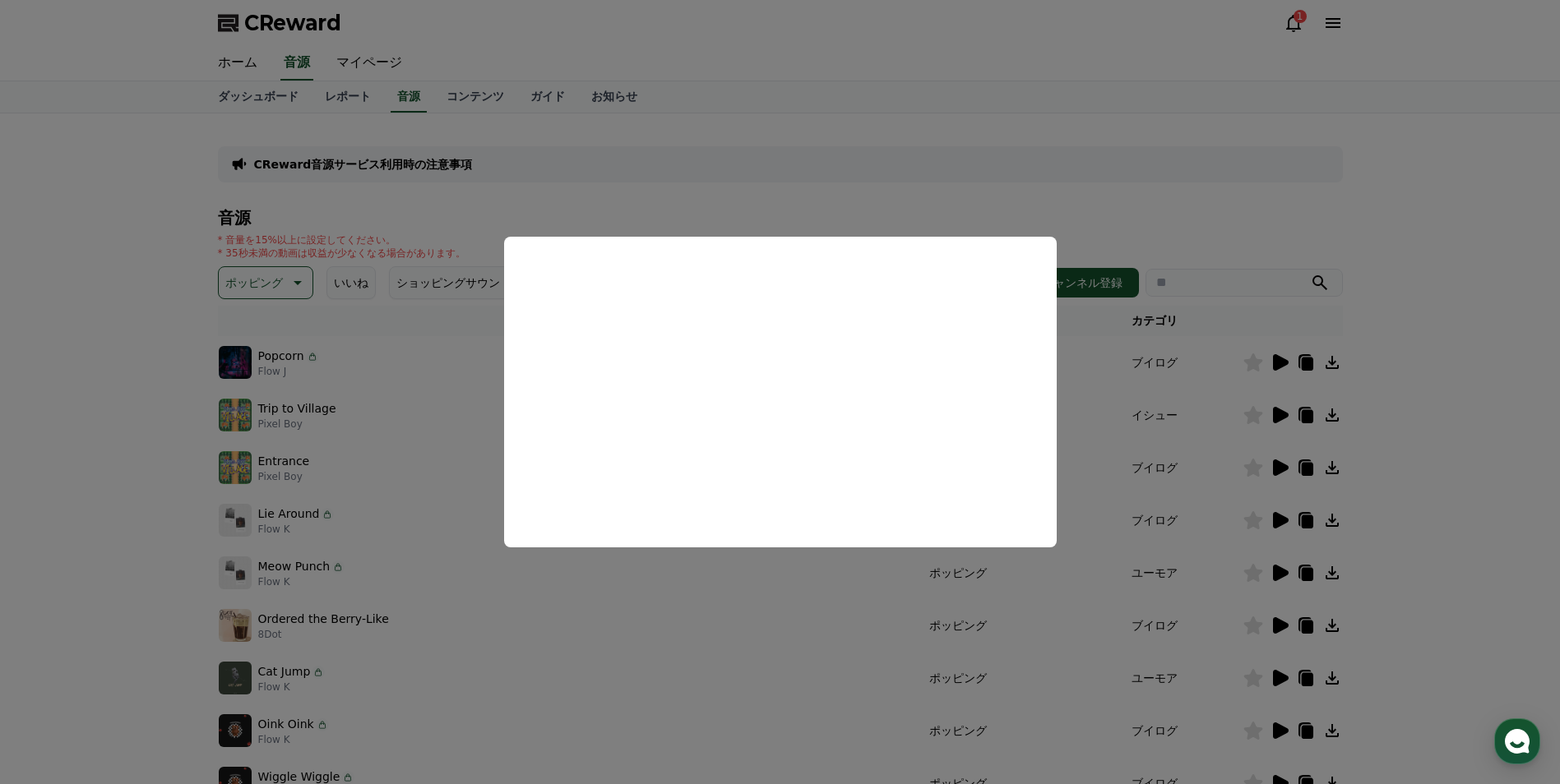
click at [1281, 414] on button "close modal" at bounding box center [780, 392] width 1560 height 784
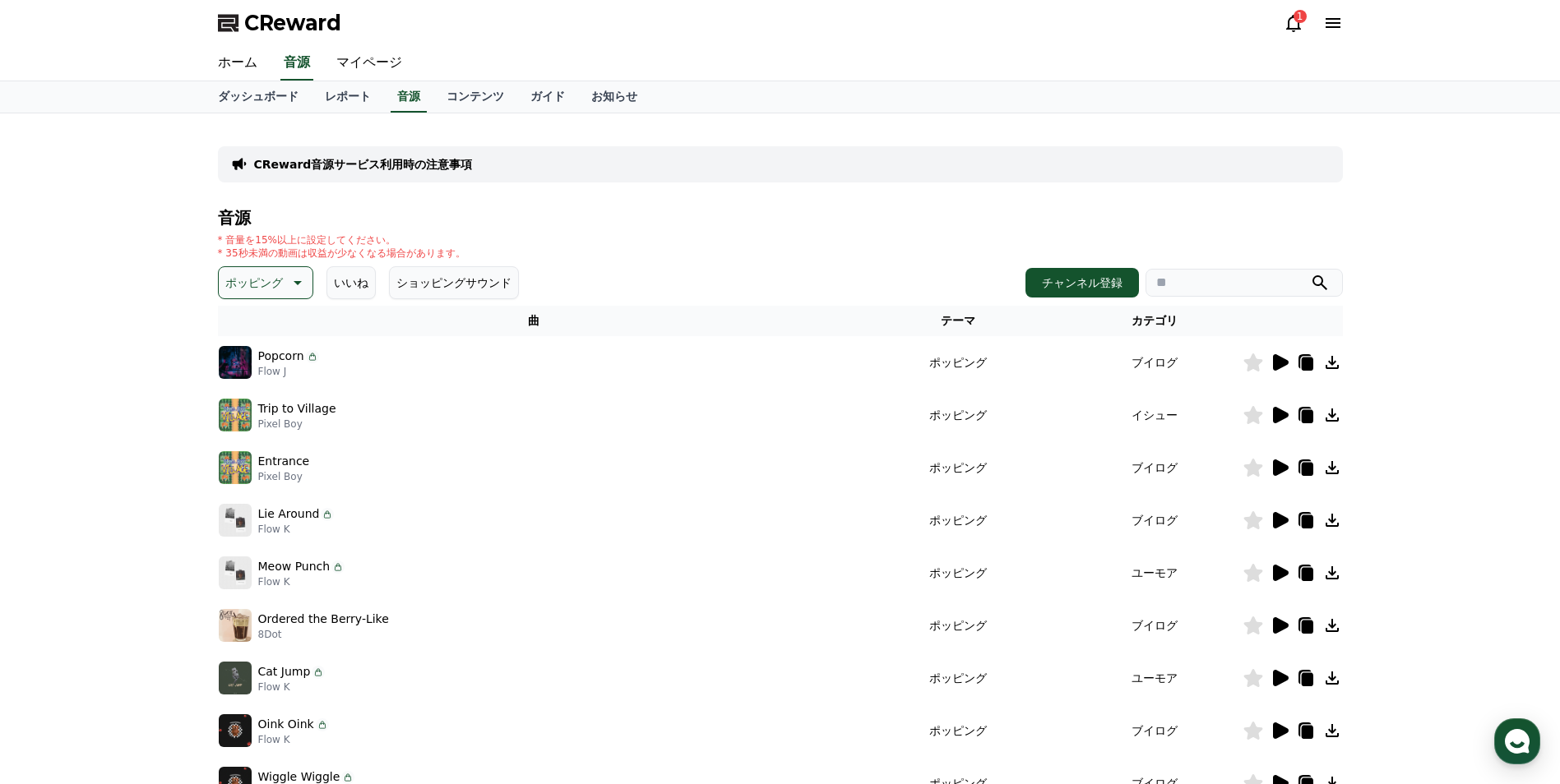
click at [1276, 417] on icon at bounding box center [1281, 415] width 16 height 17
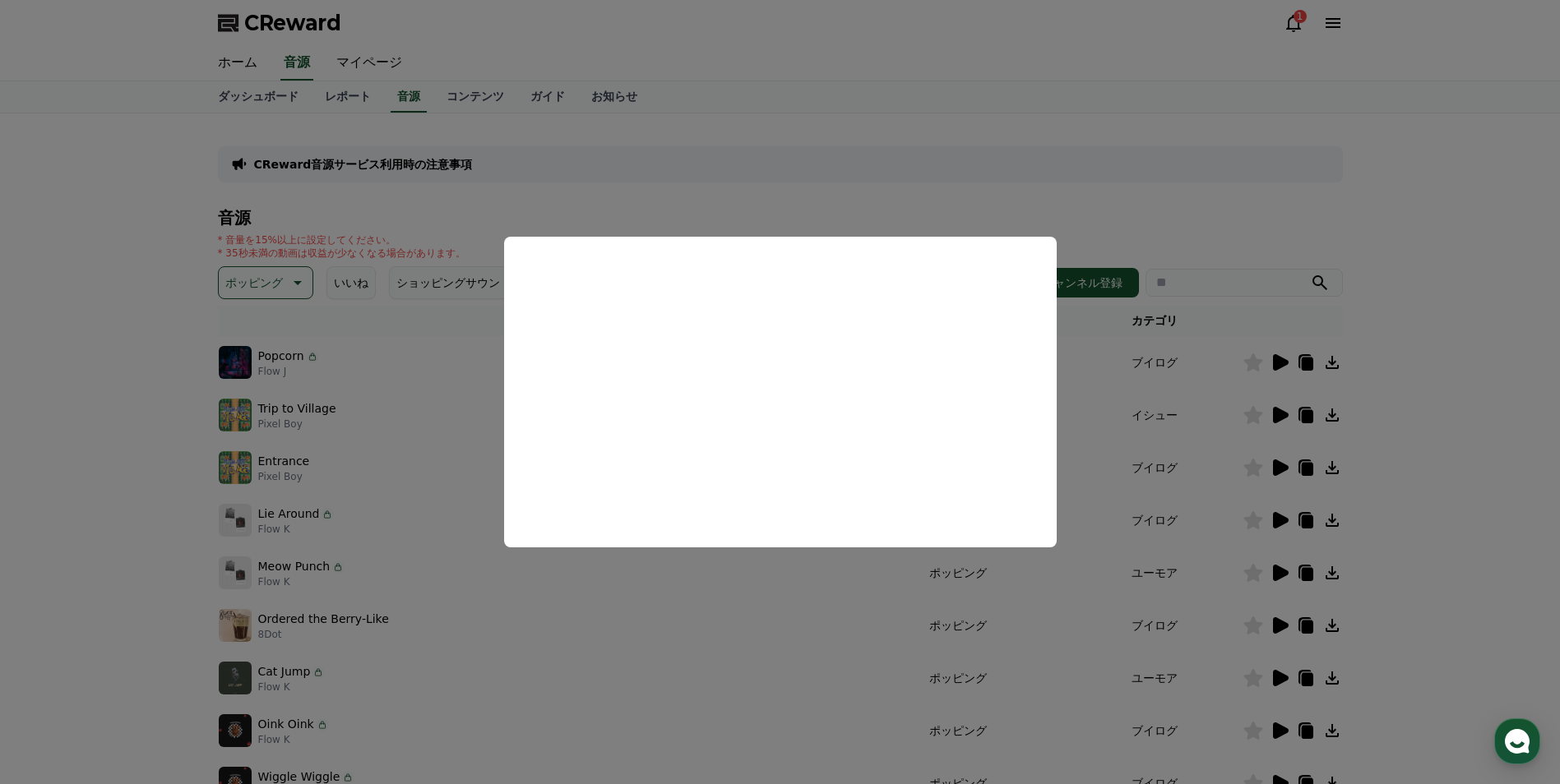
click at [1281, 467] on button "close modal" at bounding box center [780, 392] width 1560 height 784
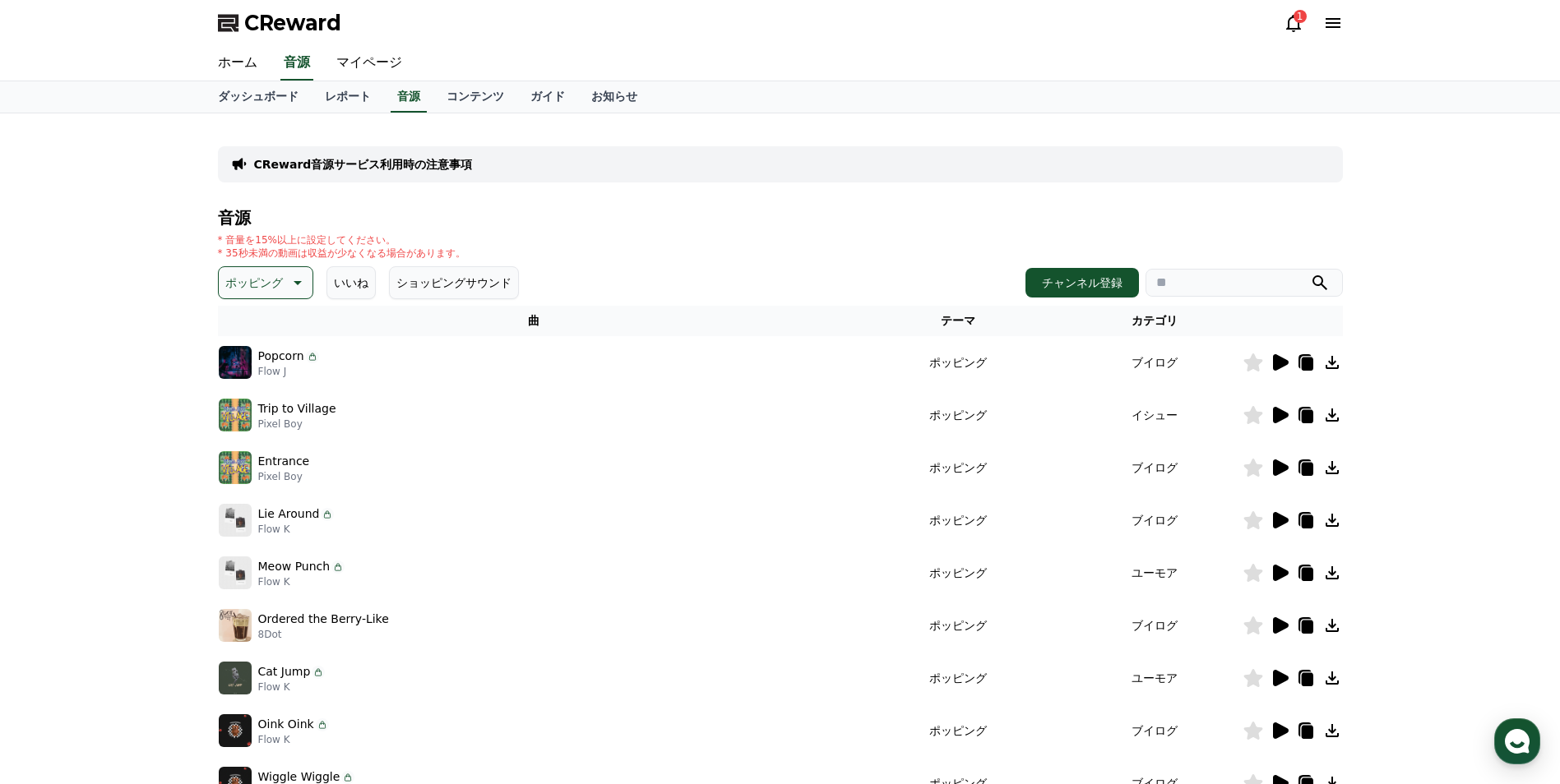
click at [1276, 467] on icon at bounding box center [1281, 468] width 16 height 17
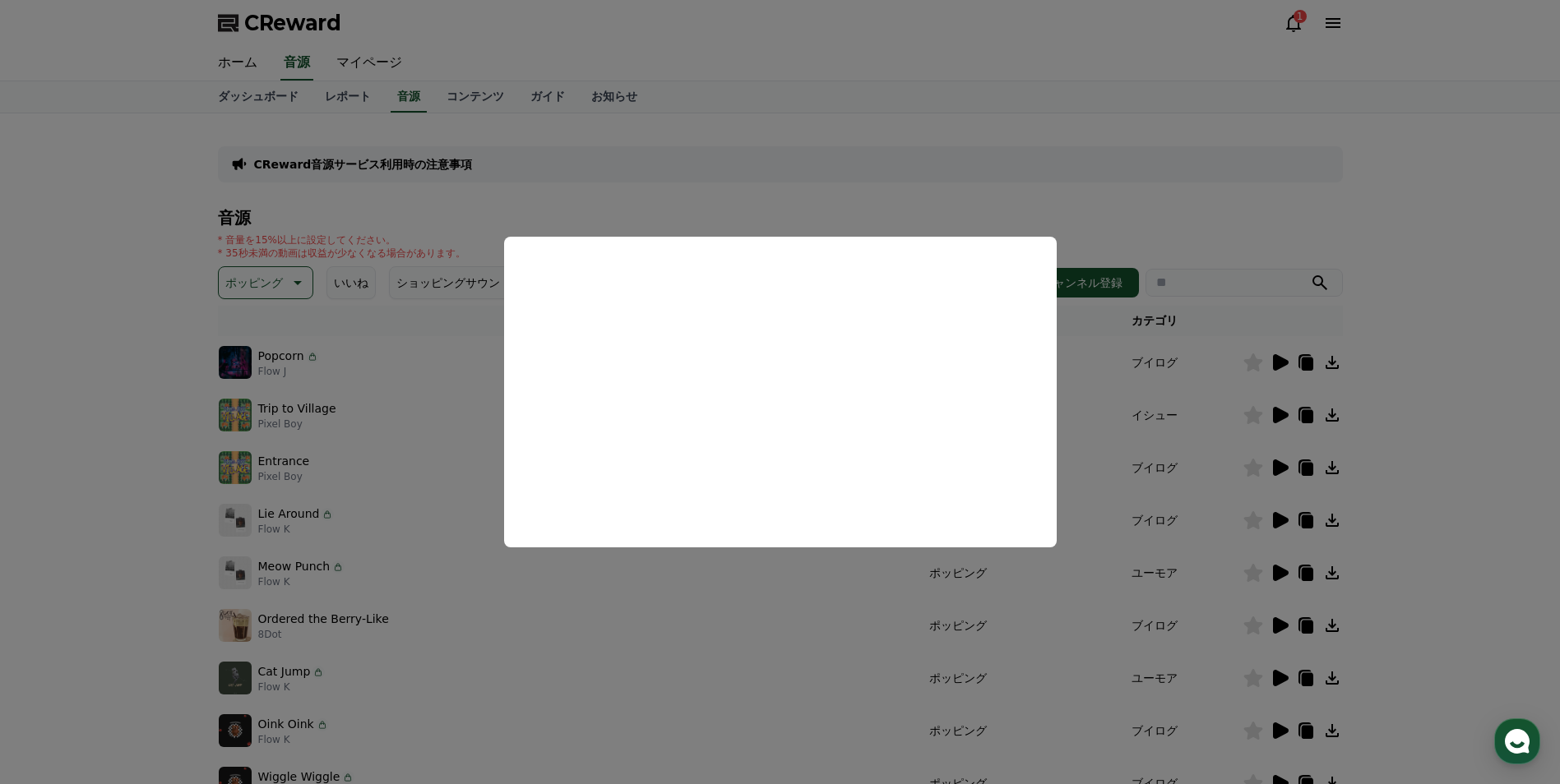
click at [1281, 532] on button "close modal" at bounding box center [780, 392] width 1560 height 784
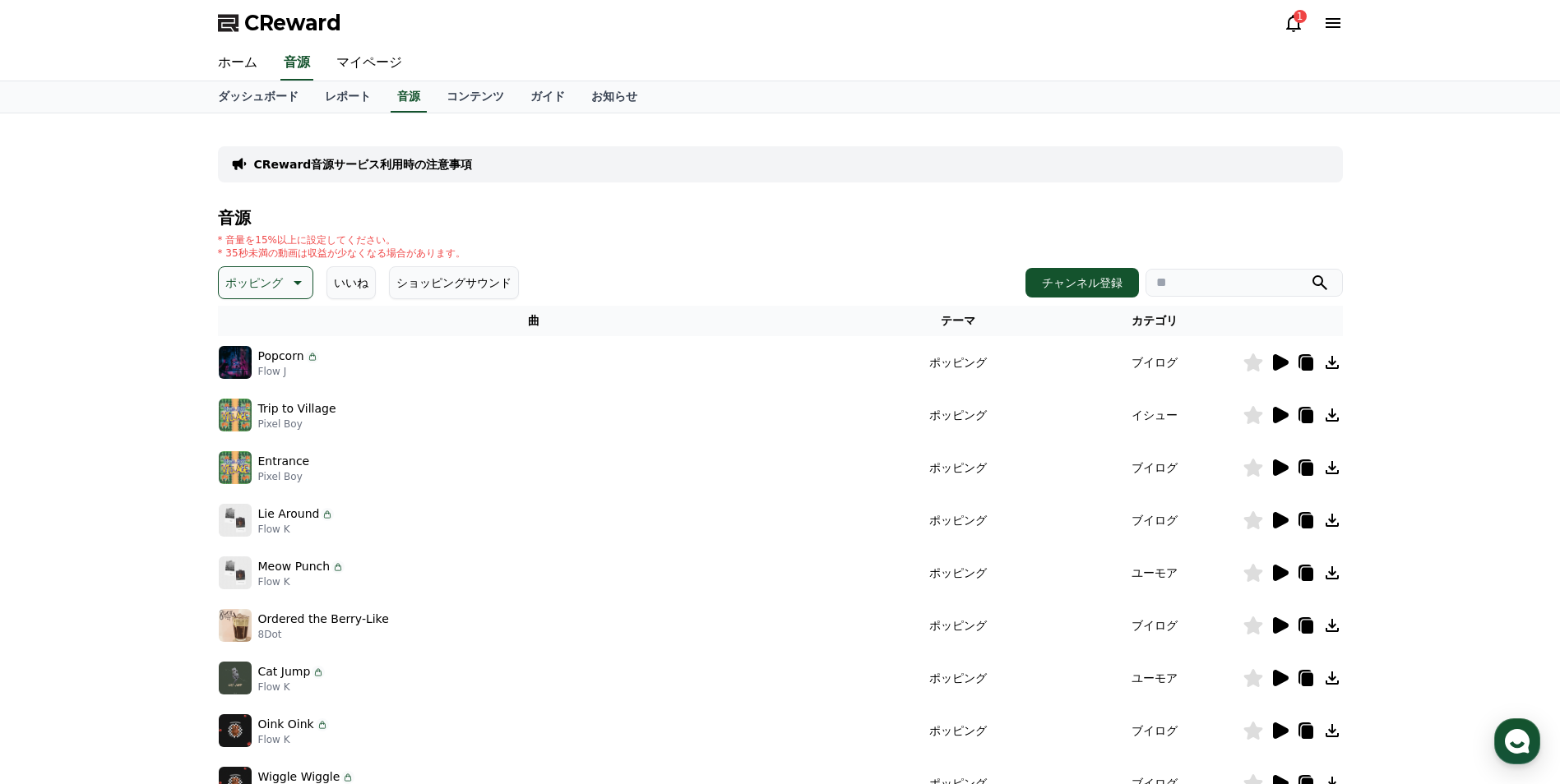
click at [1281, 532] on td at bounding box center [1292, 520] width 100 height 52
click at [1278, 523] on icon at bounding box center [1281, 520] width 16 height 17
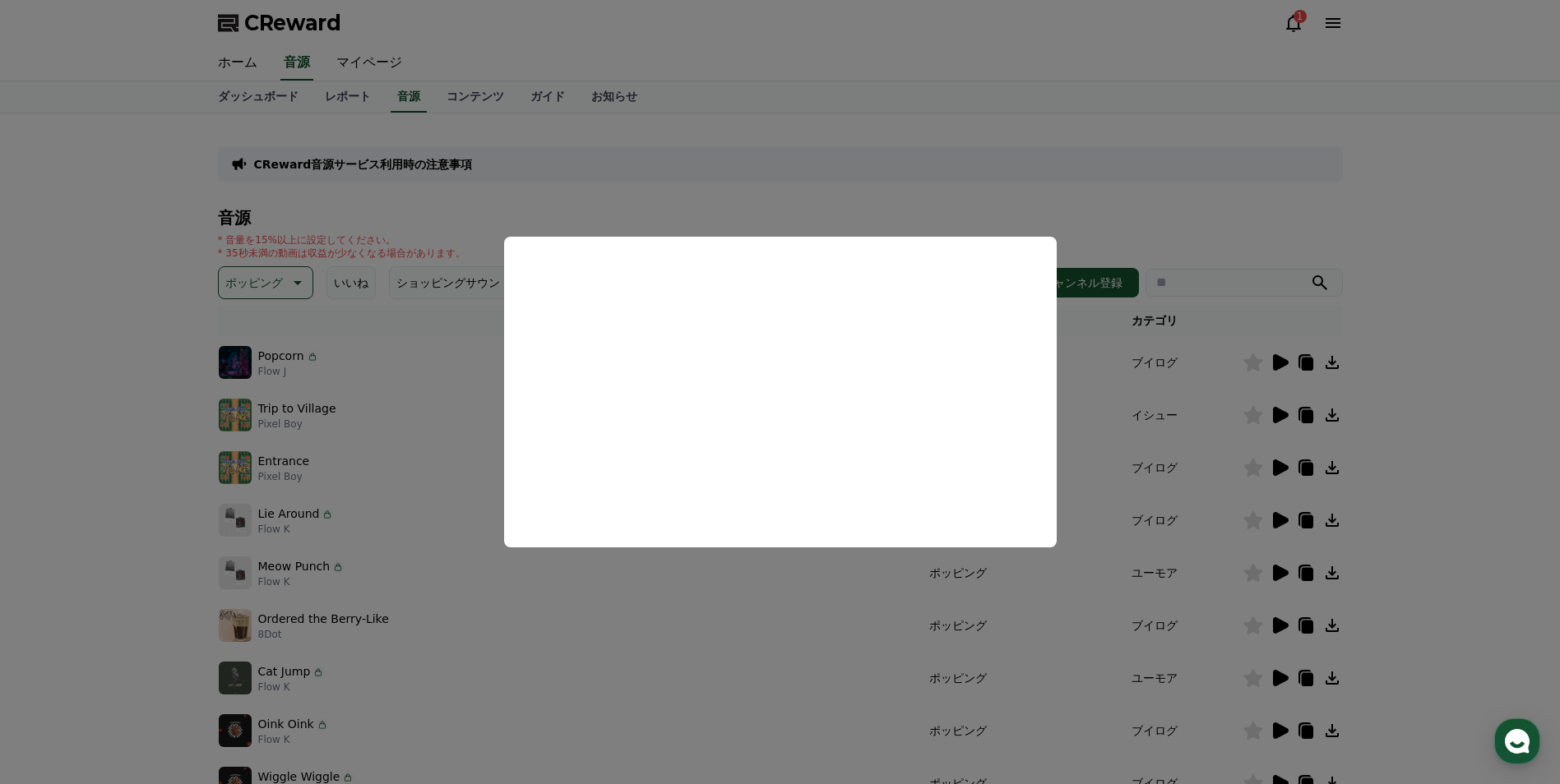
click at [1107, 201] on button "close modal" at bounding box center [780, 392] width 1560 height 784
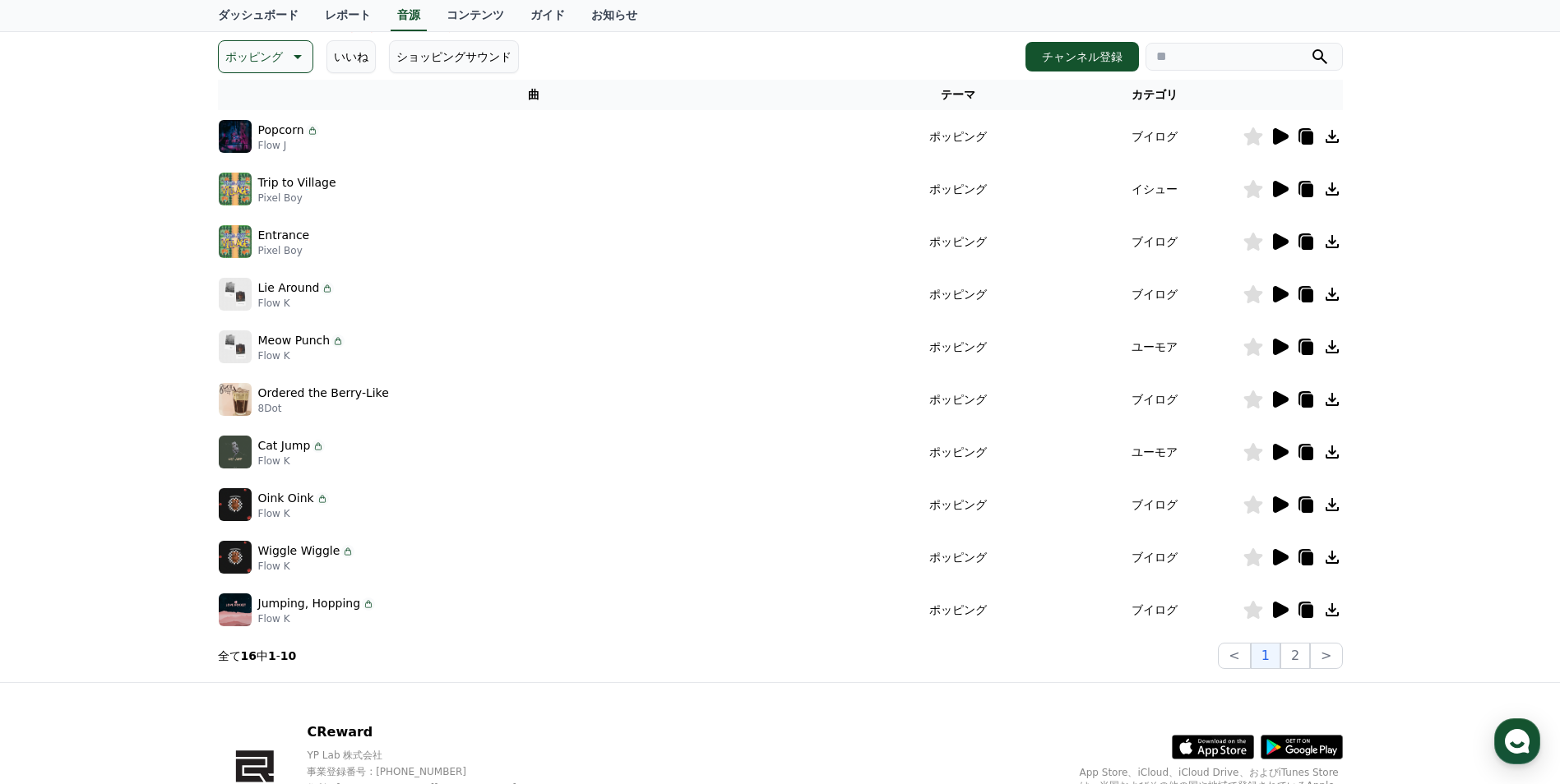
scroll to position [247, 0]
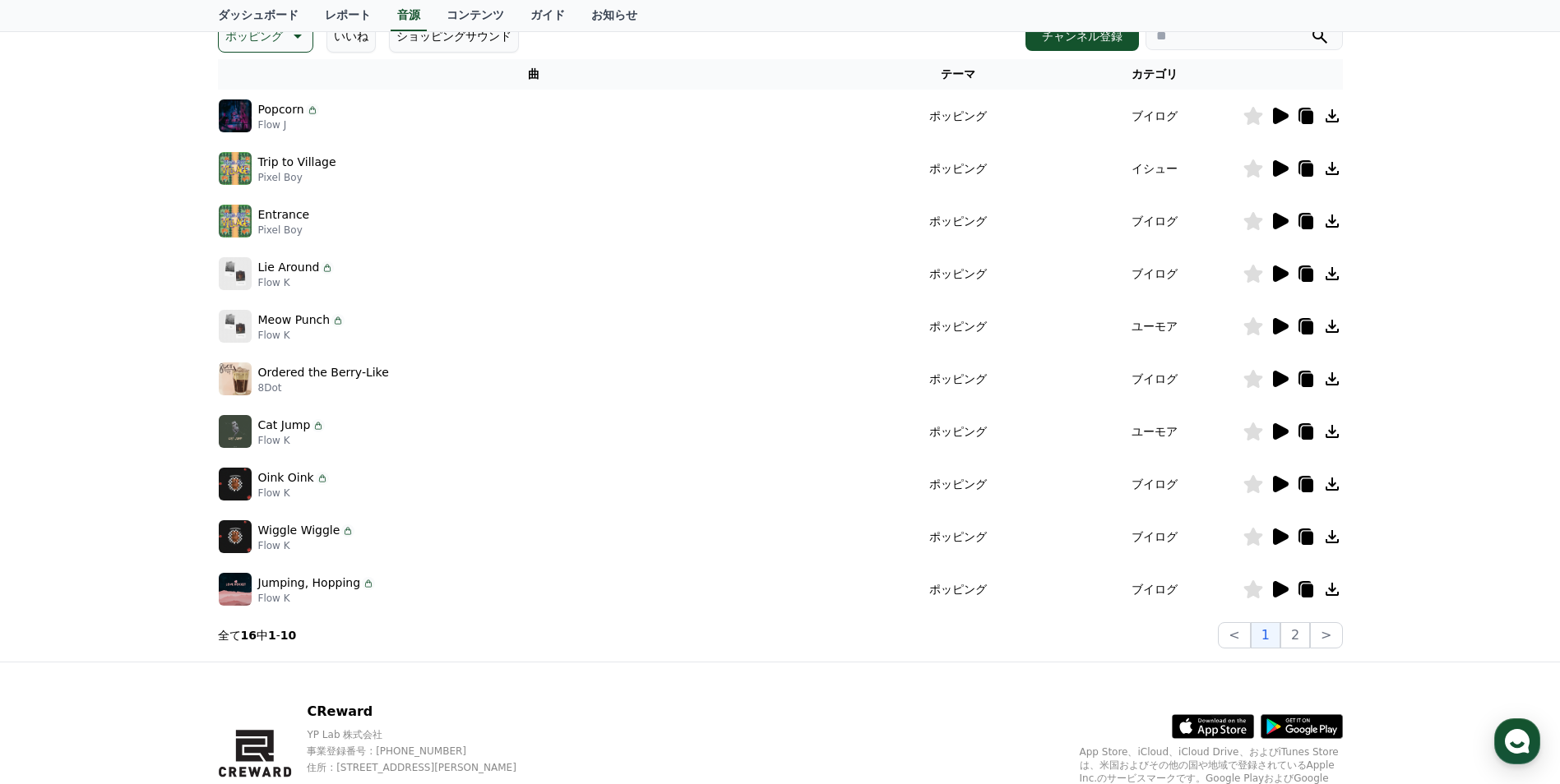
click at [1271, 584] on icon at bounding box center [1280, 589] width 20 height 20
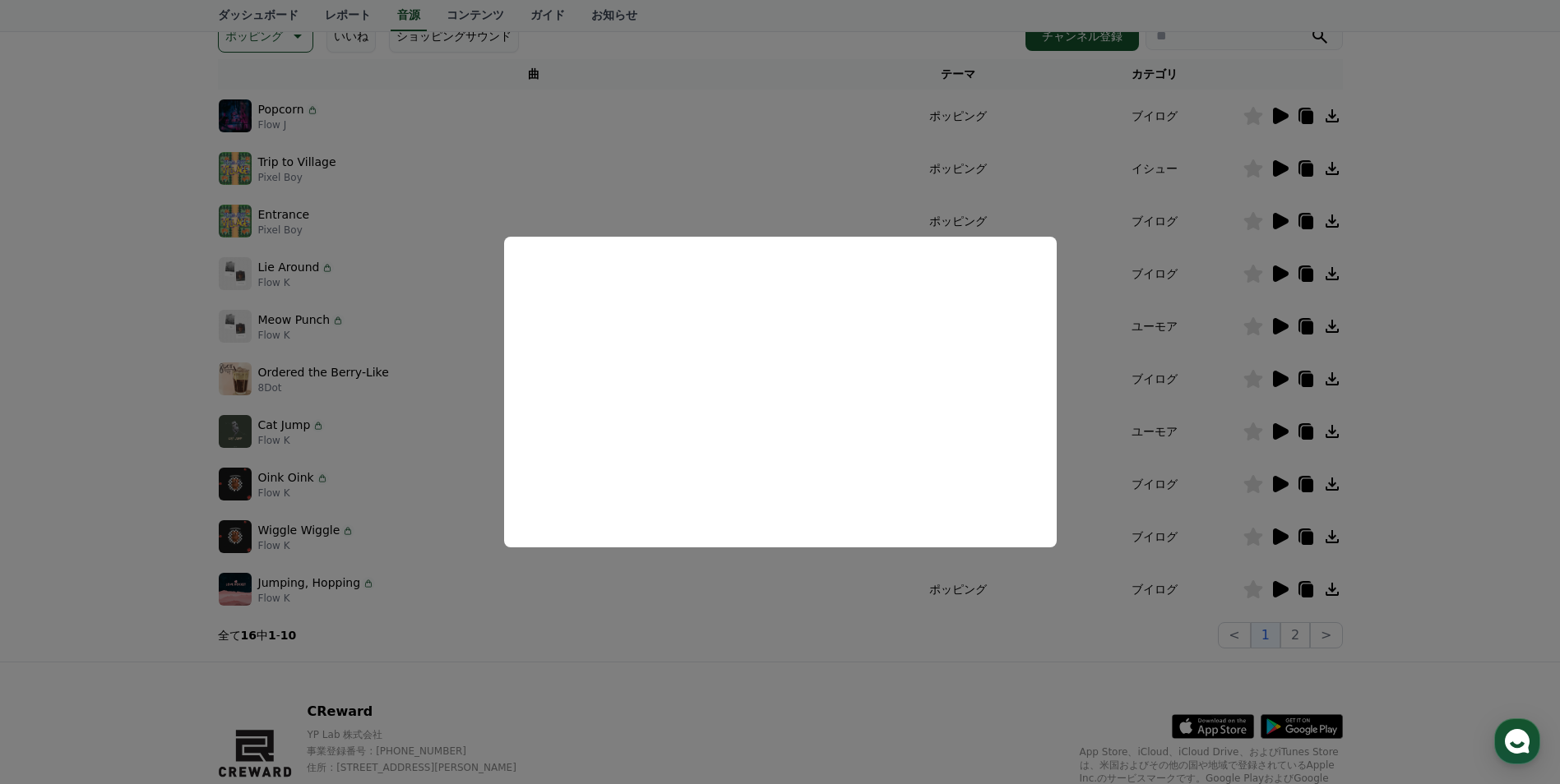
click at [1311, 587] on button "close modal" at bounding box center [780, 392] width 1560 height 784
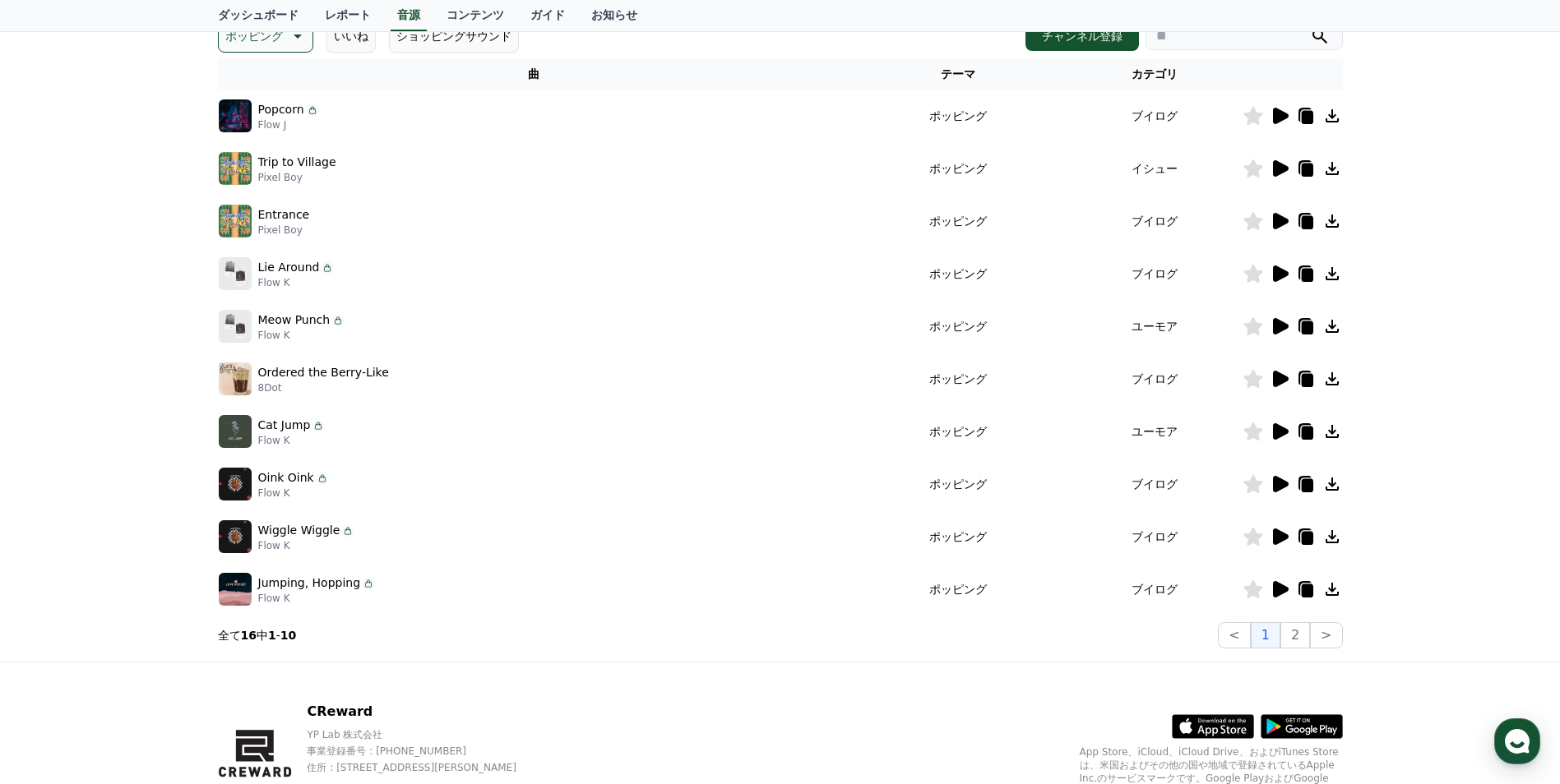
click at [1311, 587] on icon at bounding box center [1306, 591] width 12 height 13
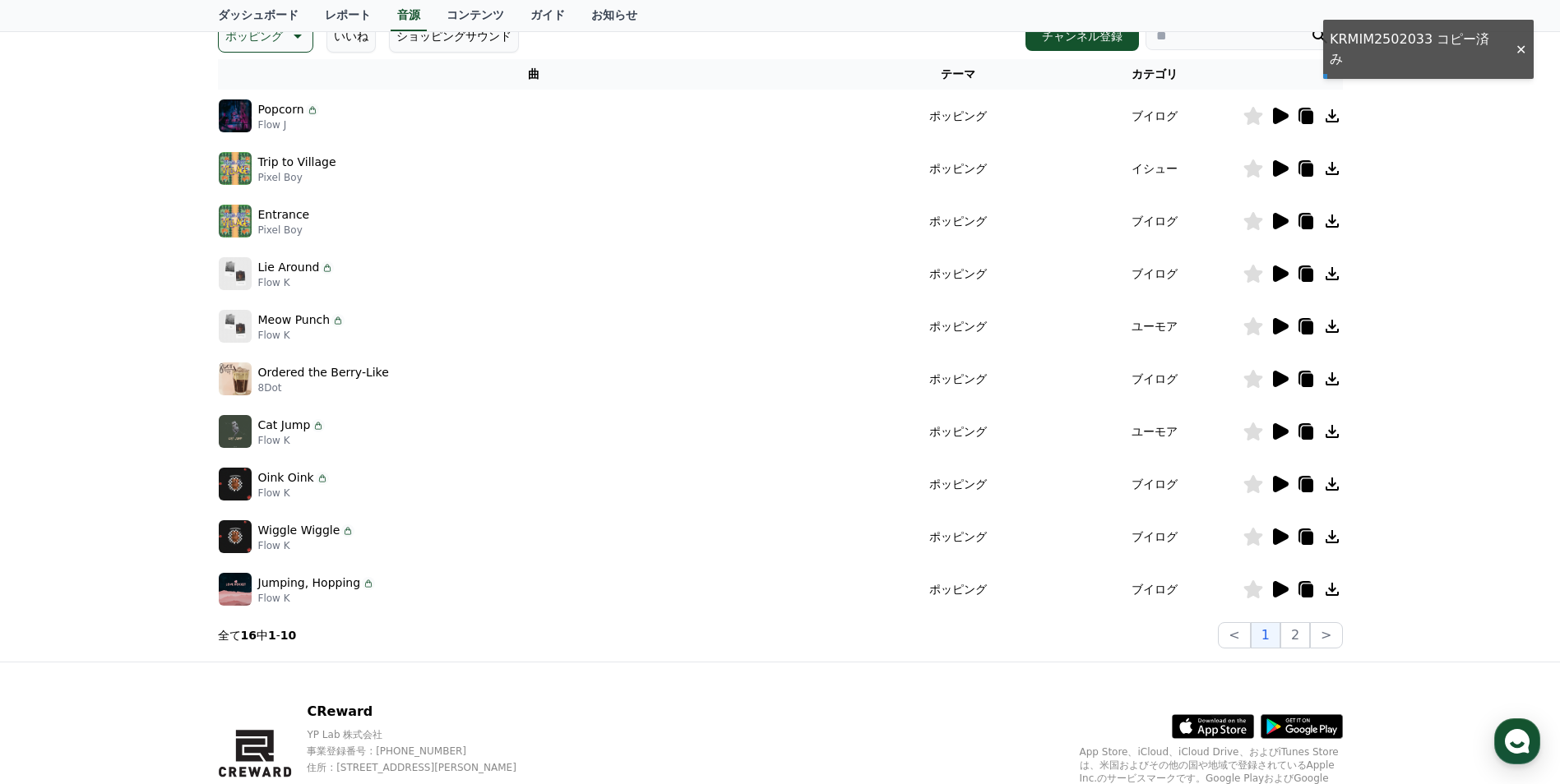
click at [1326, 588] on icon at bounding box center [1332, 589] width 20 height 20
